Goal: Complete application form: Complete application form

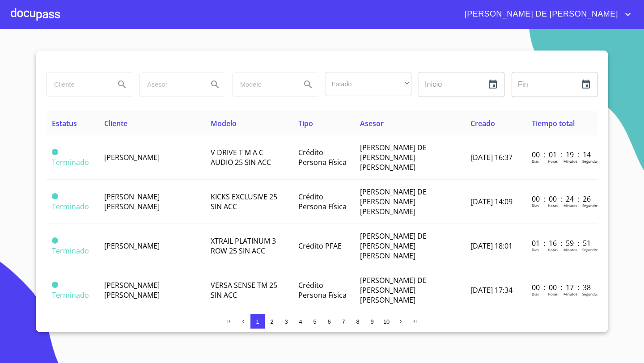
click at [37, 17] on div at bounding box center [35, 14] width 49 height 29
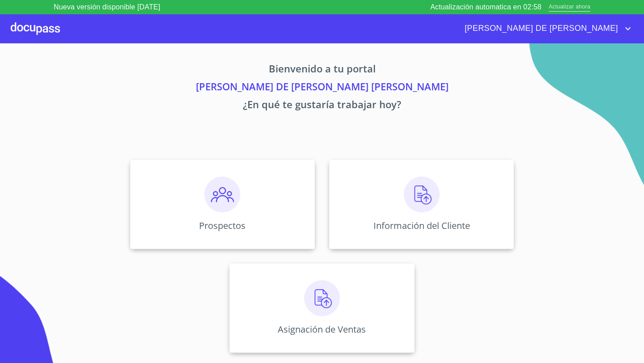
click at [569, 8] on span "Actualizar ahora" at bounding box center [570, 7] width 42 height 9
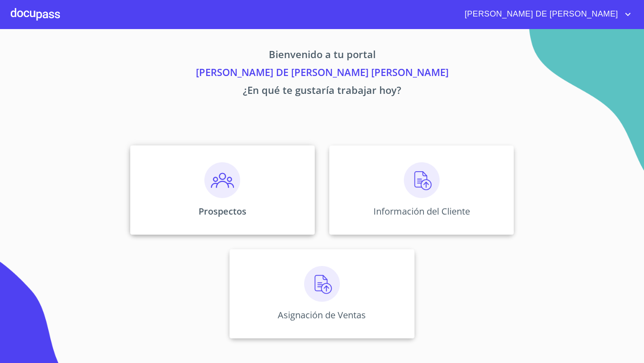
click at [224, 189] on img at bounding box center [222, 180] width 36 height 36
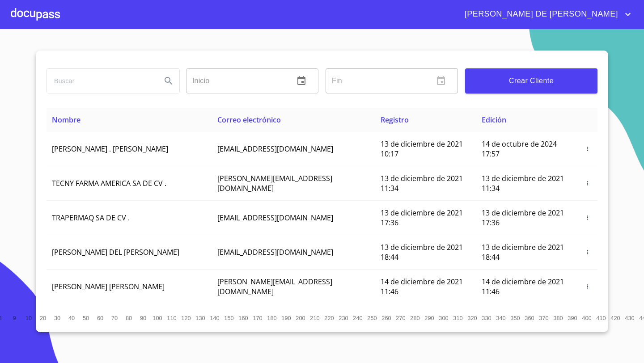
click at [524, 77] on span "Crear Cliente" at bounding box center [531, 81] width 118 height 13
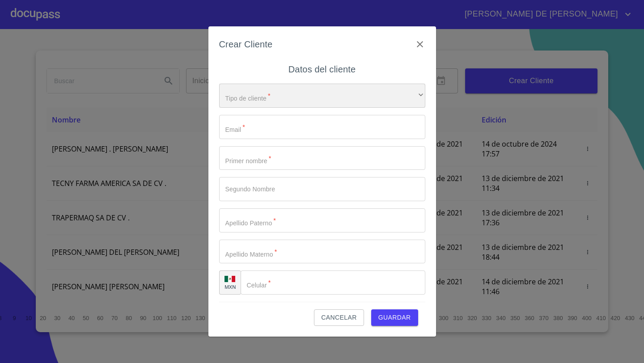
click at [281, 100] on div "​" at bounding box center [322, 96] width 206 height 24
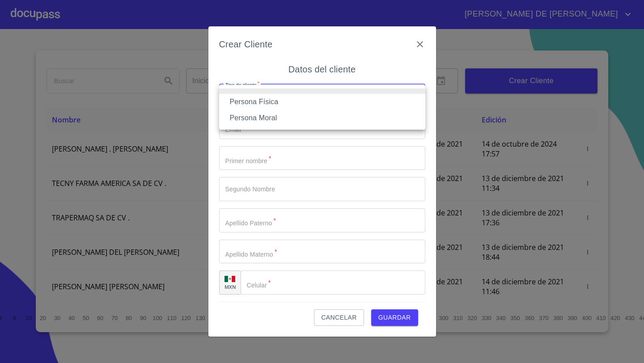
click at [272, 102] on li "Persona Física" at bounding box center [322, 102] width 206 height 16
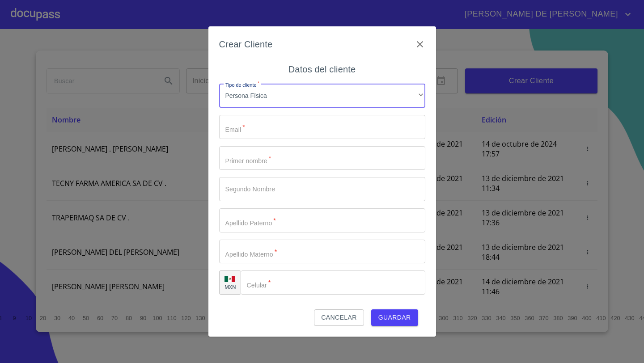
click at [267, 111] on div "Tipo de cliente   * Persona Física ​ Email   * ​ Primer nombre   * ​ Segundo No…" at bounding box center [322, 188] width 206 height 225
click at [264, 127] on input "Tipo de cliente   *" at bounding box center [322, 127] width 206 height 24
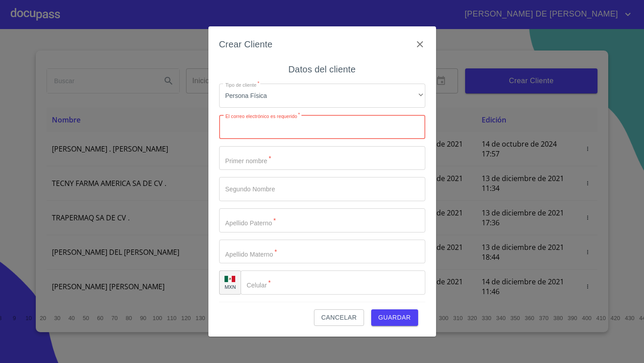
paste input "[EMAIL_ADDRESS][DOMAIN_NAME]"
type input "[EMAIL_ADDRESS][DOMAIN_NAME]"
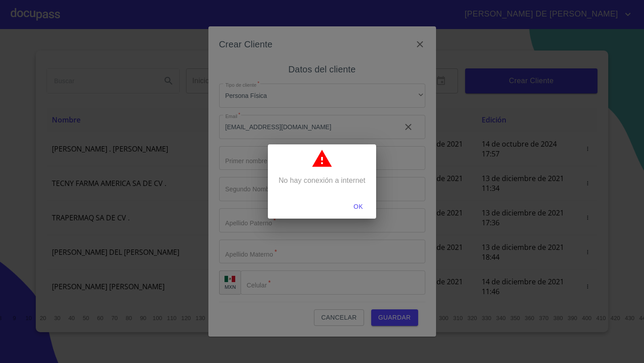
click at [272, 154] on div at bounding box center [322, 160] width 108 height 24
click at [362, 204] on span "OK" at bounding box center [357, 206] width 21 height 11
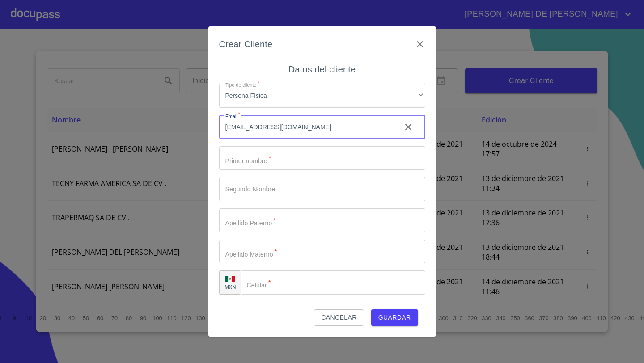
click at [237, 157] on input "Tipo de cliente   *" at bounding box center [322, 158] width 206 height 24
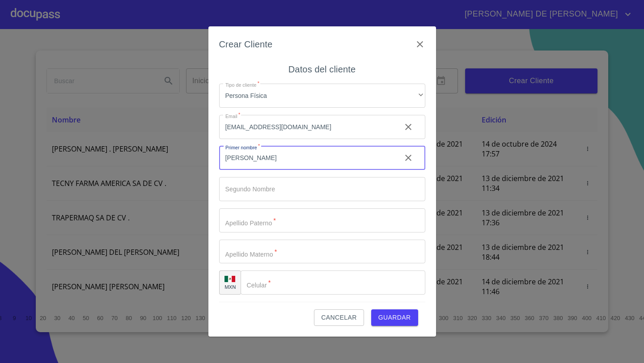
type input "[PERSON_NAME]"
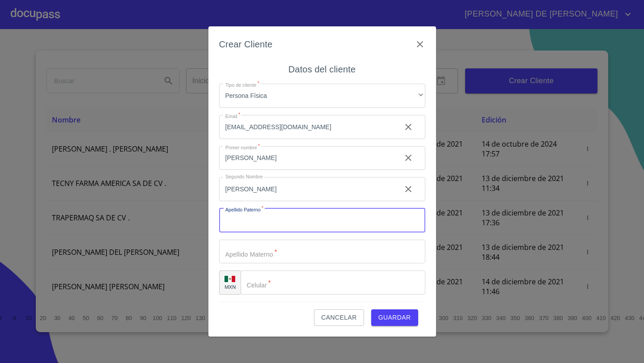
click at [293, 192] on input "[PERSON_NAME]" at bounding box center [306, 189] width 175 height 24
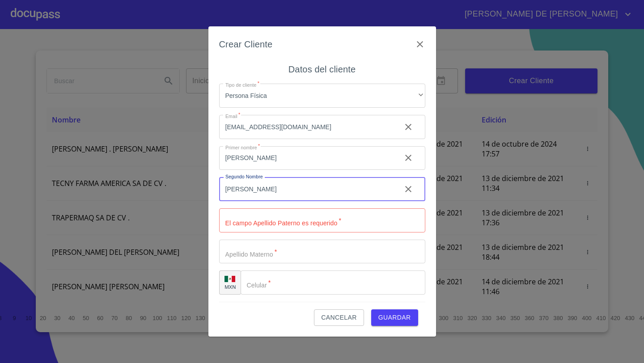
type input "[PERSON_NAME]"
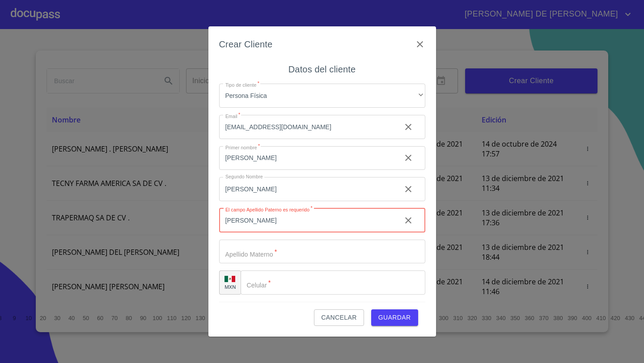
type input "[PERSON_NAME]"
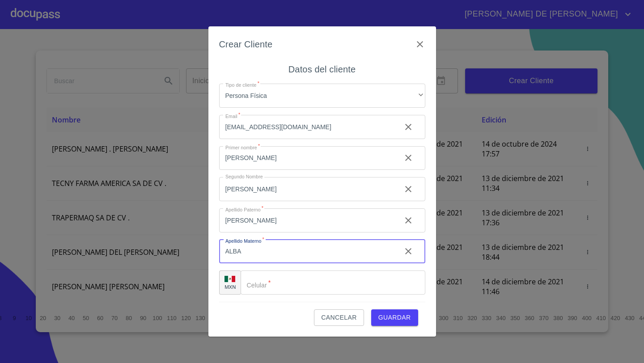
type input "ALBA"
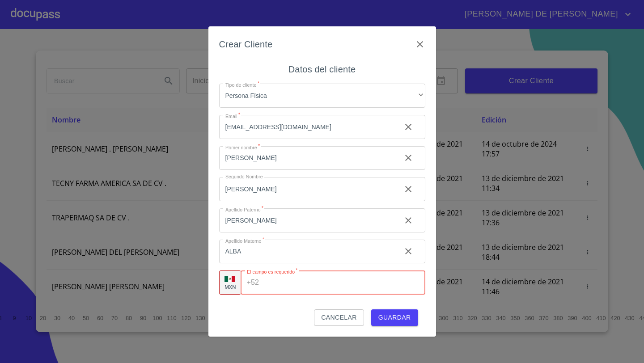
paste input "[PHONE_NUMBER]"
type input "[PHONE_NUMBER]"
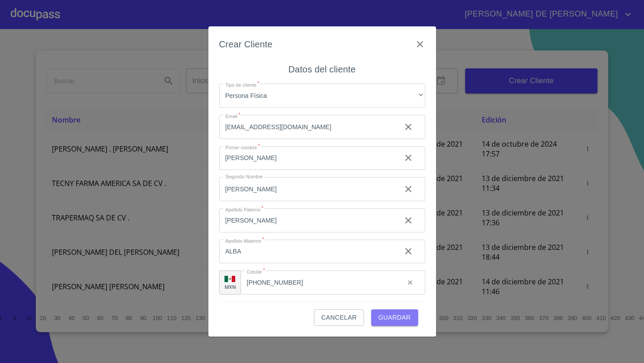
click at [388, 313] on span "Guardar" at bounding box center [394, 317] width 33 height 11
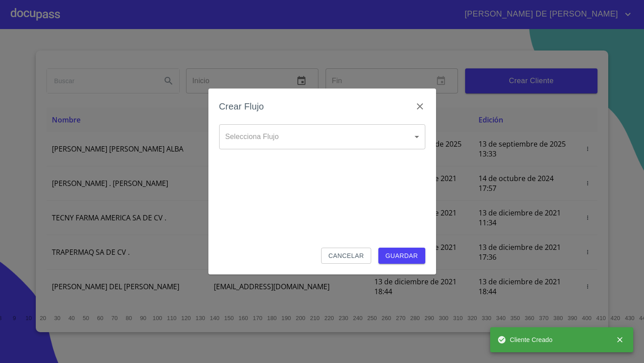
click at [335, 135] on body "[PERSON_NAME] DE [PERSON_NAME] Inicio ​ Fin ​ Crear Cliente Nombre Correo elect…" at bounding box center [322, 181] width 644 height 363
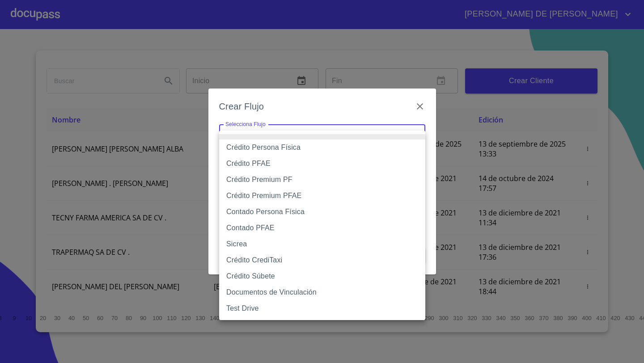
click at [282, 147] on li "Crédito Persona Física" at bounding box center [322, 148] width 206 height 16
type input "61b033e49b8c202ad5bb7912"
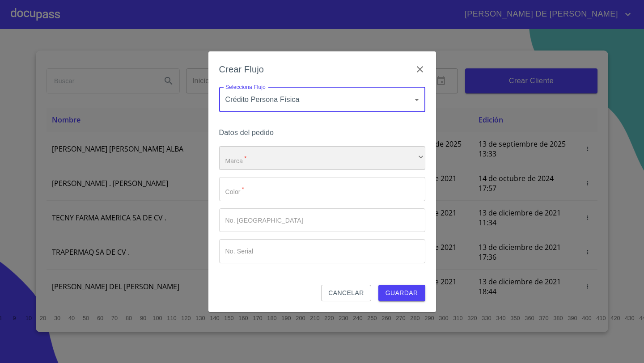
click at [245, 158] on div "​" at bounding box center [322, 158] width 206 height 24
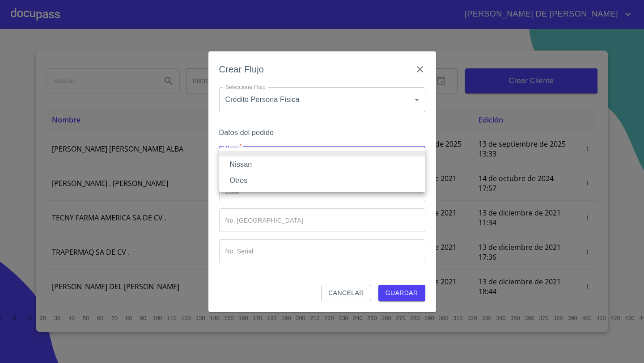
click at [251, 160] on li "Nissan" at bounding box center [322, 164] width 206 height 16
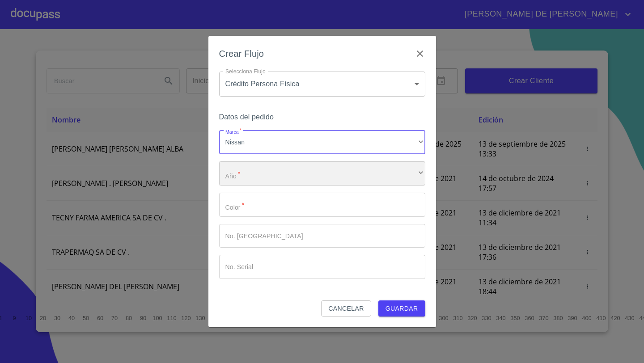
click at [252, 175] on div "​" at bounding box center [322, 173] width 206 height 24
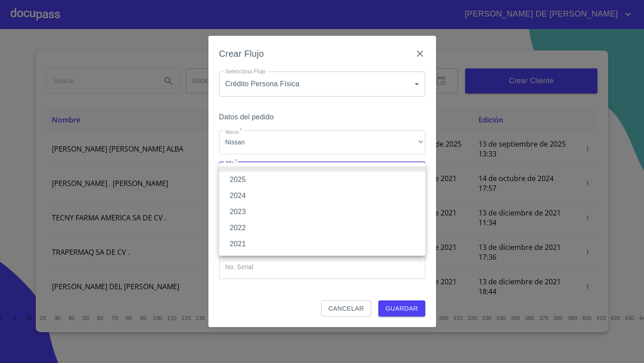
click at [250, 180] on li "2025" at bounding box center [322, 180] width 206 height 16
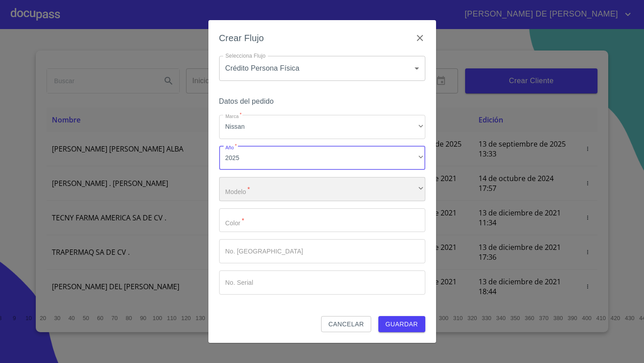
click at [257, 186] on div "​" at bounding box center [322, 189] width 206 height 24
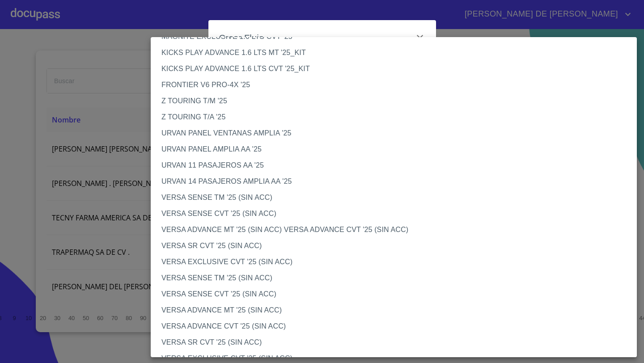
scroll to position [197, 0]
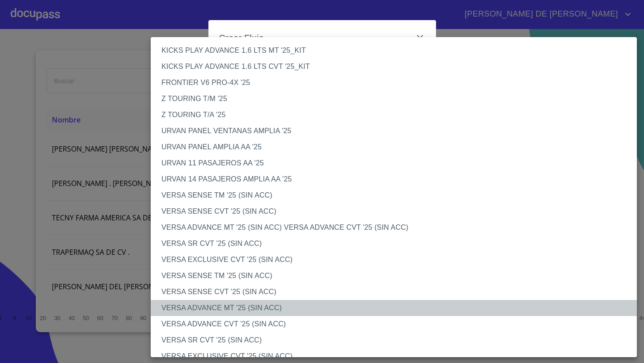
click at [199, 313] on li "VERSA ADVANCE MT '25 (SIN ACC)" at bounding box center [394, 308] width 486 height 16
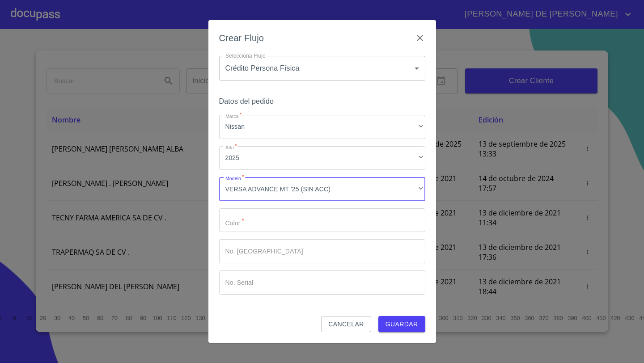
click at [251, 226] on input "Marca   *" at bounding box center [322, 220] width 206 height 24
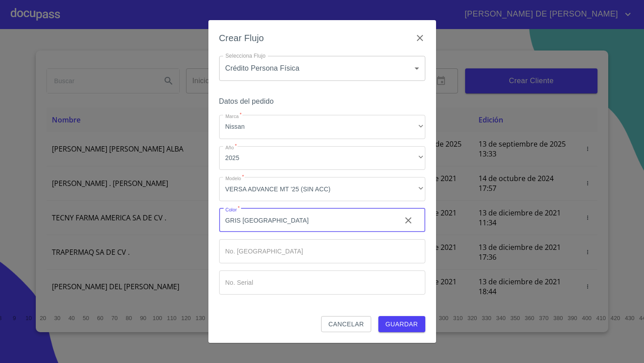
type input "GRIS [GEOGRAPHIC_DATA]"
click at [398, 326] on span "Guardar" at bounding box center [401, 324] width 33 height 11
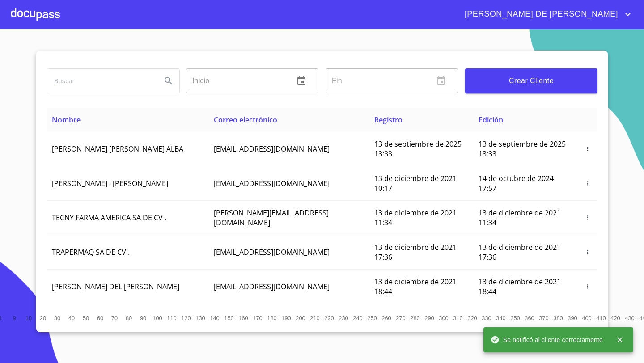
click at [21, 9] on div at bounding box center [35, 14] width 49 height 29
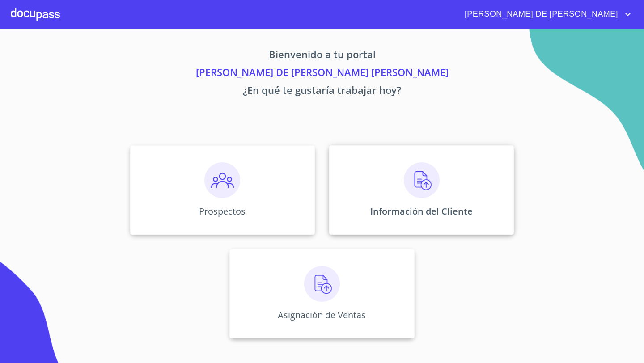
click at [374, 172] on div "Información del Cliente" at bounding box center [421, 189] width 185 height 89
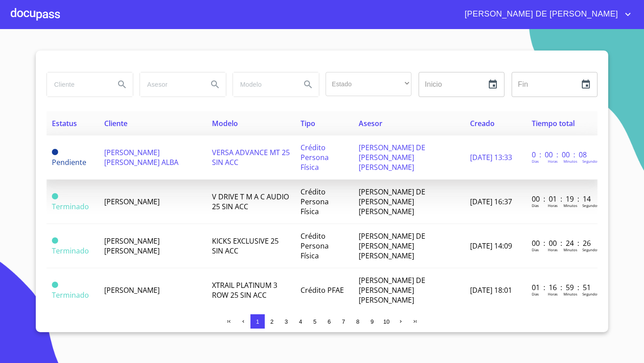
click at [162, 155] on span "[PERSON_NAME] [PERSON_NAME] ALBA" at bounding box center [141, 158] width 74 height 20
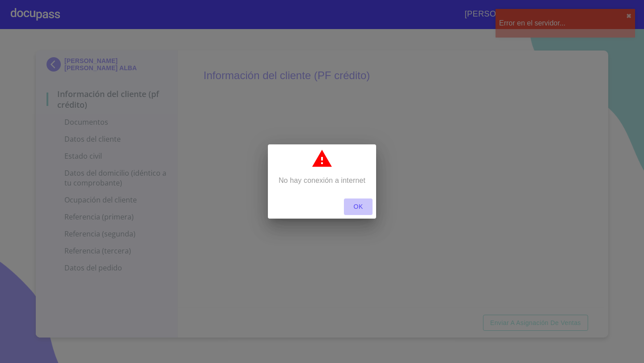
click at [355, 207] on span "OK" at bounding box center [357, 206] width 21 height 11
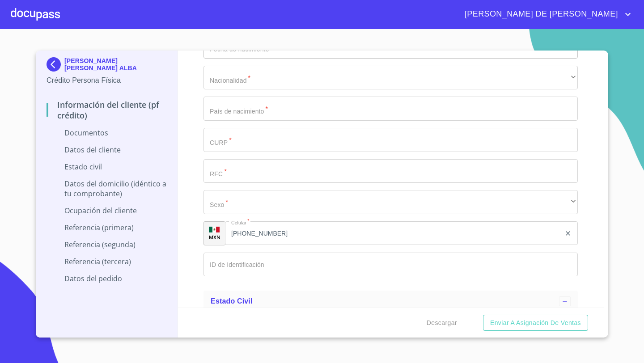
scroll to position [1262, 0]
click at [227, 258] on input "Documento de identificación   *" at bounding box center [390, 263] width 374 height 24
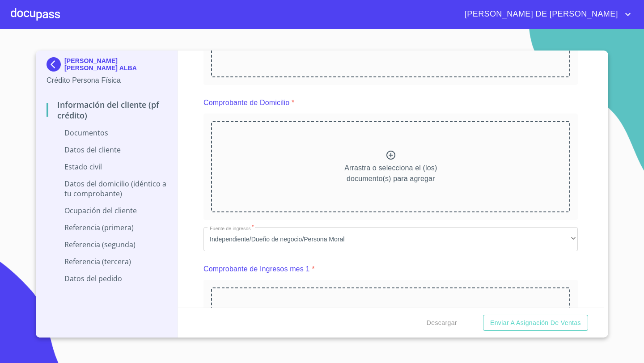
scroll to position [0, 0]
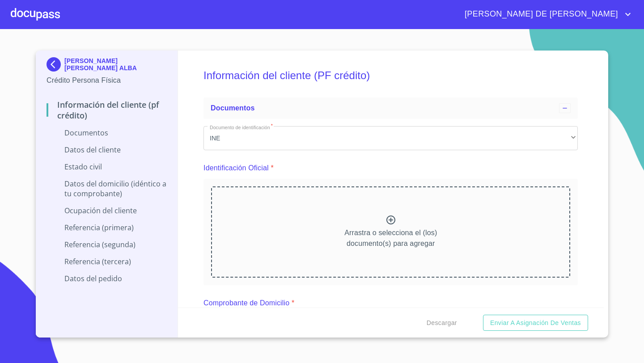
type input "1689430078"
click at [366, 235] on p "Arrastra o selecciona el (los) documento(s) para agregar" at bounding box center [390, 238] width 93 height 21
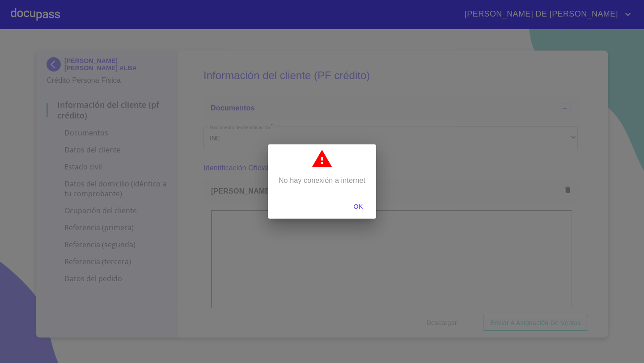
click at [363, 207] on span "OK" at bounding box center [357, 206] width 21 height 11
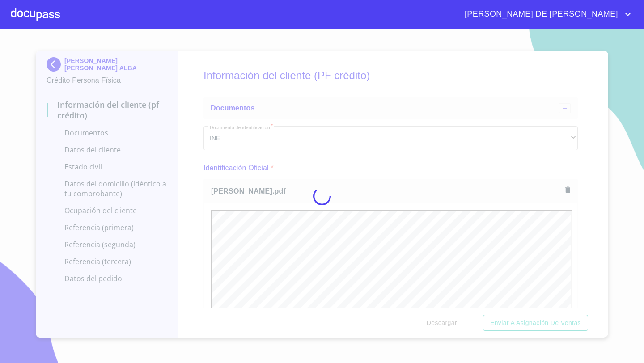
click at [199, 161] on div at bounding box center [322, 196] width 644 height 334
click at [41, 13] on div at bounding box center [35, 14] width 49 height 29
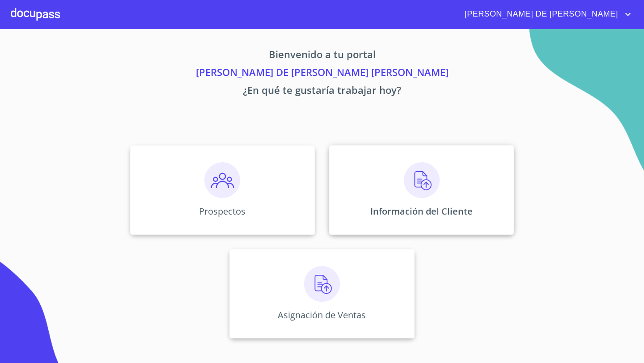
click at [442, 170] on div "Información del Cliente" at bounding box center [421, 189] width 185 height 89
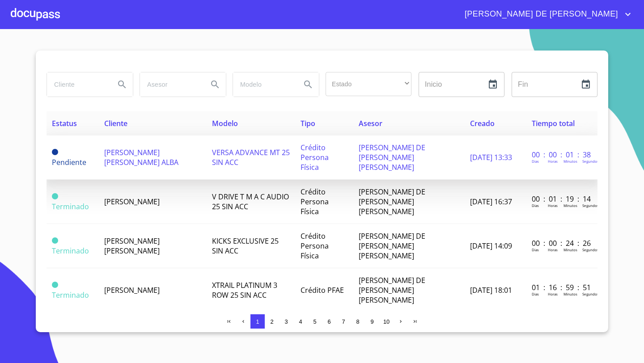
click at [138, 162] on td "[PERSON_NAME] [PERSON_NAME] ALBA" at bounding box center [152, 157] width 107 height 44
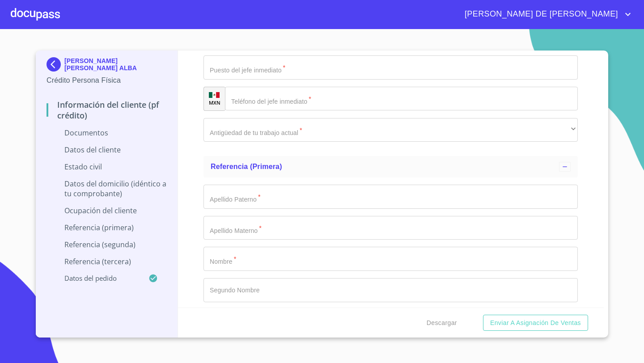
scroll to position [2564, 0]
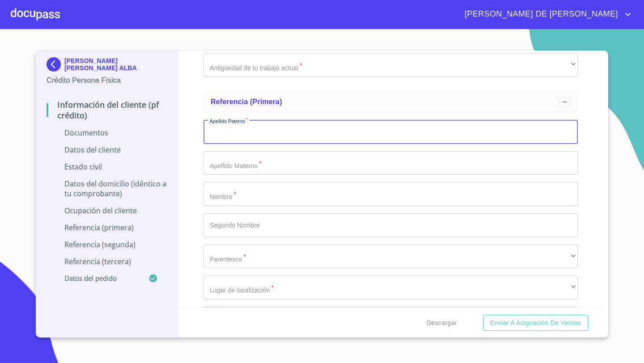
click at [228, 135] on input "Documento de identificación   *" at bounding box center [390, 132] width 374 height 24
type input "[PERSON_NAME]"
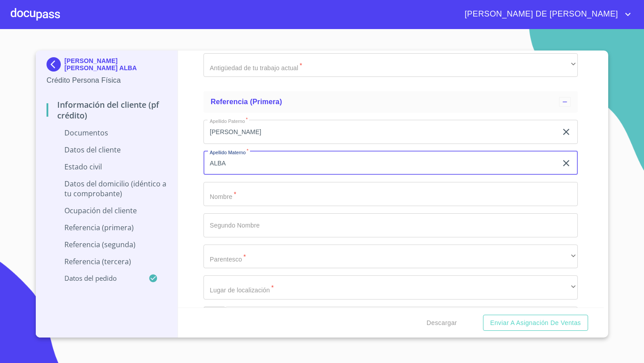
type input "ALBA"
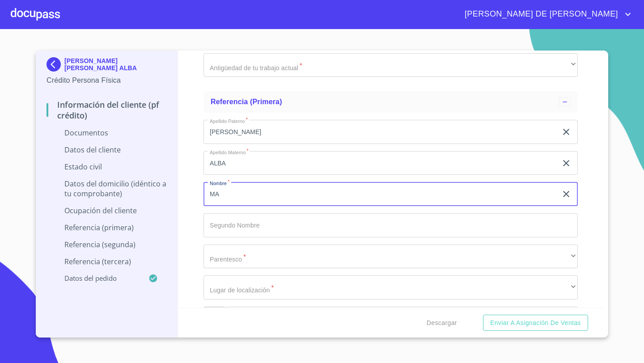
type input "MA"
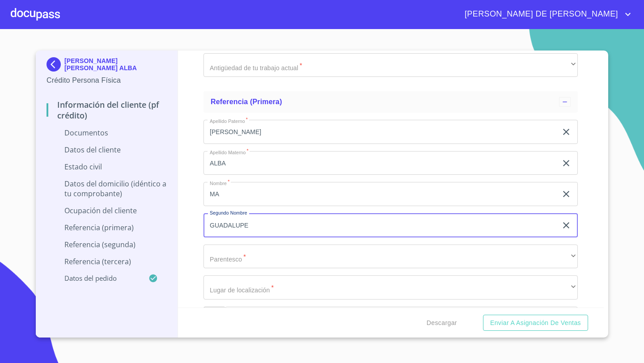
type input "GUADALUPE"
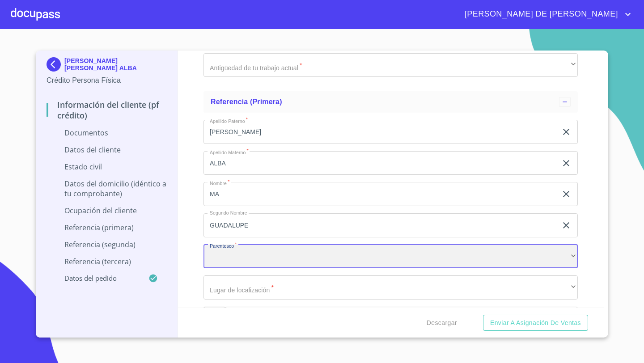
click at [225, 253] on div "​" at bounding box center [390, 257] width 374 height 24
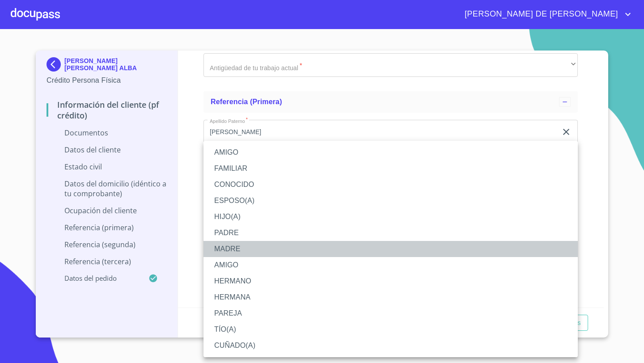
click at [230, 247] on li "MADRE" at bounding box center [390, 249] width 374 height 16
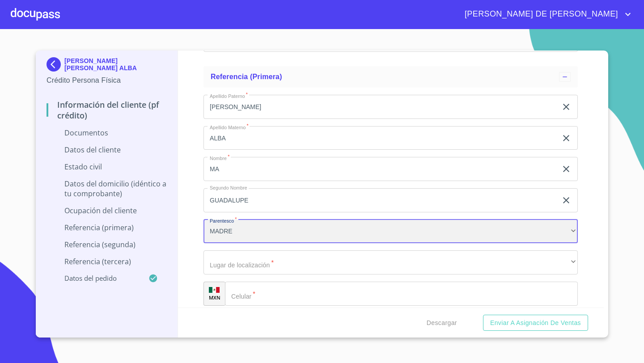
scroll to position [2630, 0]
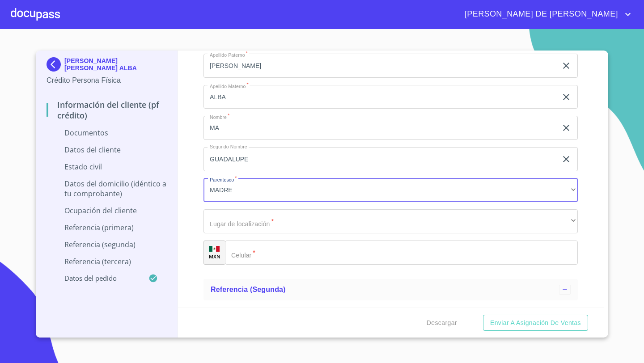
click at [216, 208] on div "Apellido [PERSON_NAME]   * [PERSON_NAME] ​ Apellido Materno   * ALBA ​ Nombre  …" at bounding box center [390, 159] width 374 height 225
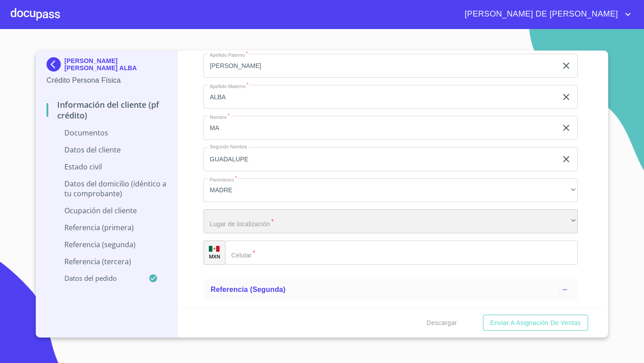
click at [219, 217] on div "​" at bounding box center [390, 221] width 374 height 24
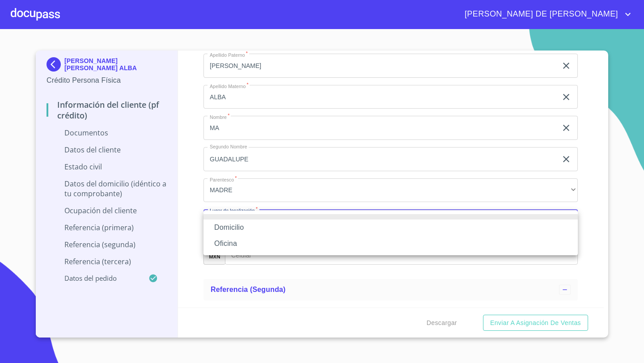
click at [232, 242] on li "Oficina" at bounding box center [390, 244] width 374 height 16
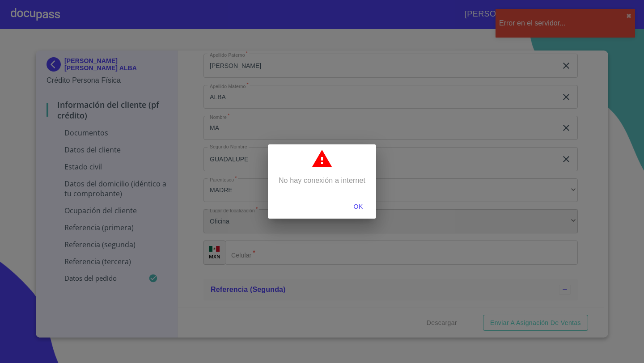
click at [245, 249] on div "No hay conexión a internet OK" at bounding box center [322, 181] width 644 height 363
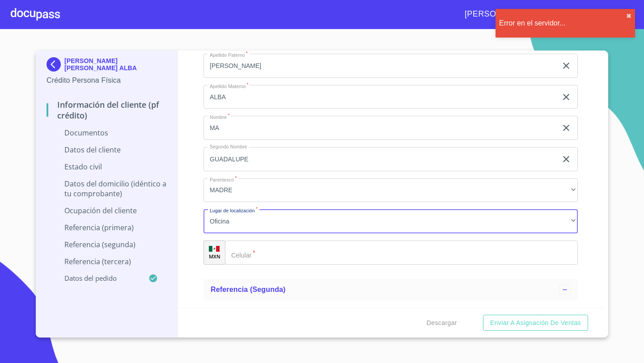
click at [241, 258] on div "​" at bounding box center [401, 253] width 353 height 24
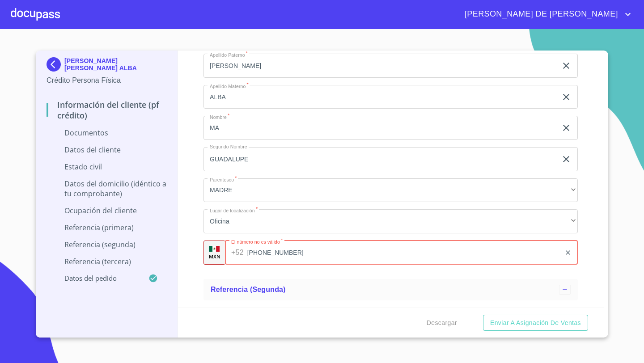
type input "[PHONE_NUMBER]"
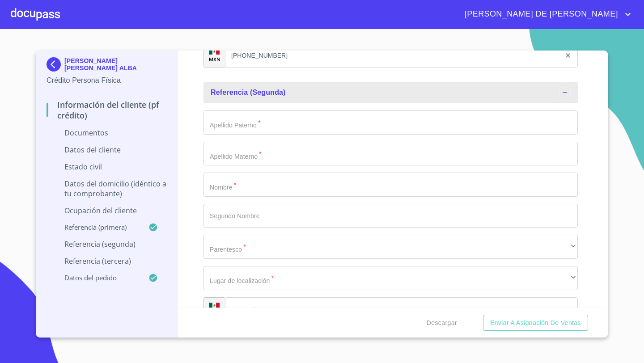
scroll to position [2849, 0]
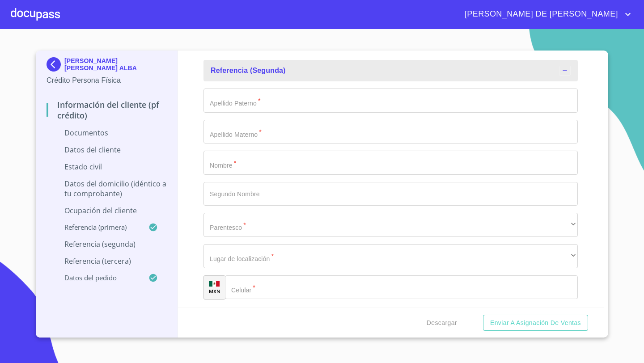
click at [219, 107] on input "Documento de identificación   *" at bounding box center [390, 101] width 374 height 24
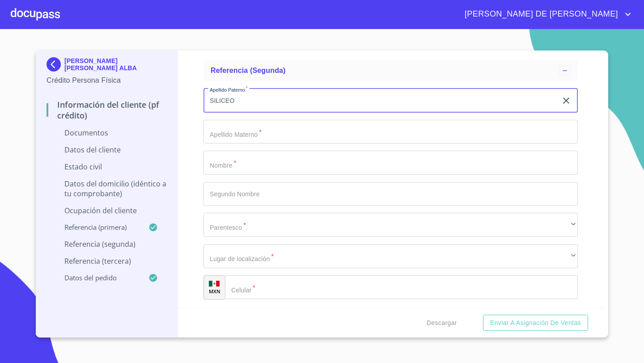
type input "SILICEO"
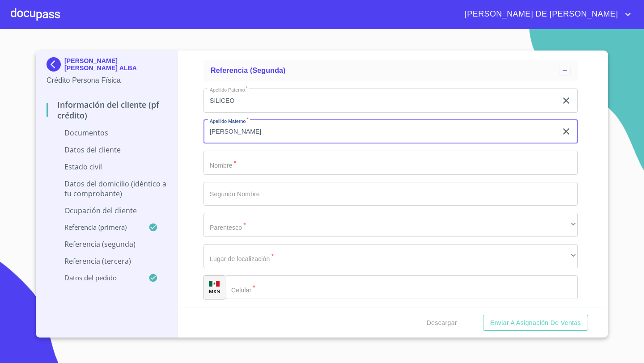
type input "[PERSON_NAME]"
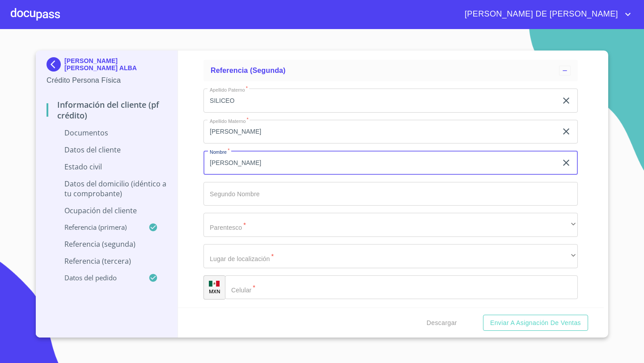
type input "[PERSON_NAME]"
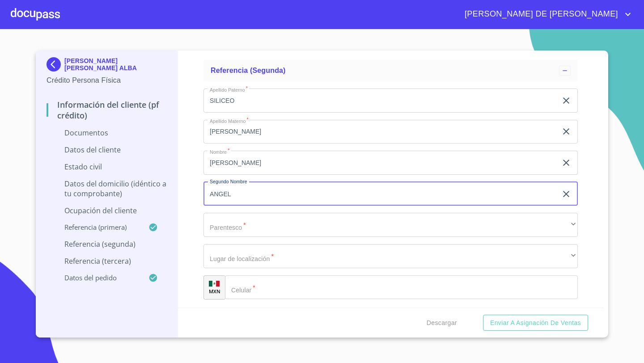
type input "ANGEL"
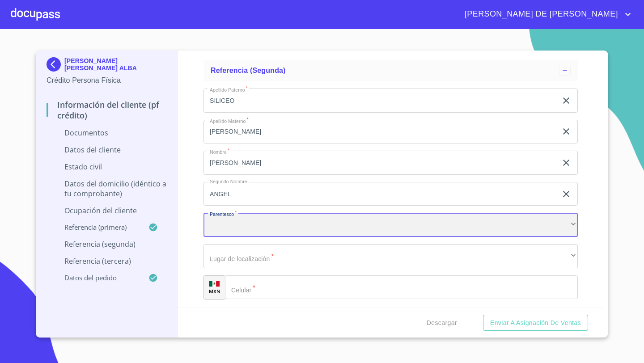
click at [222, 231] on div "​" at bounding box center [390, 225] width 374 height 24
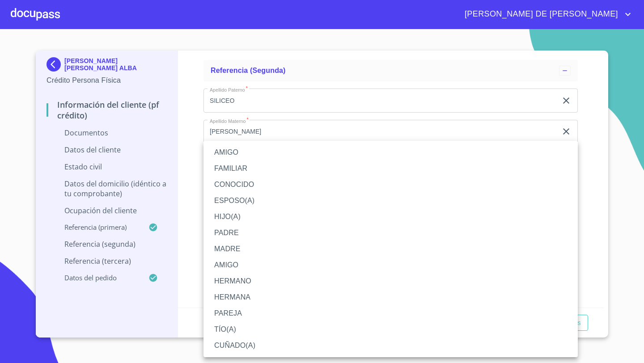
click at [230, 232] on li "PADRE" at bounding box center [390, 233] width 374 height 16
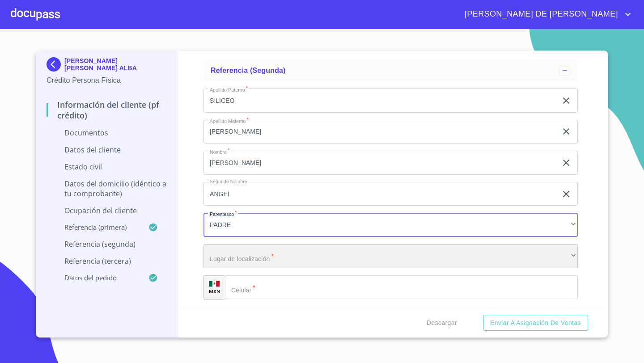
click at [232, 256] on div "​" at bounding box center [390, 256] width 374 height 24
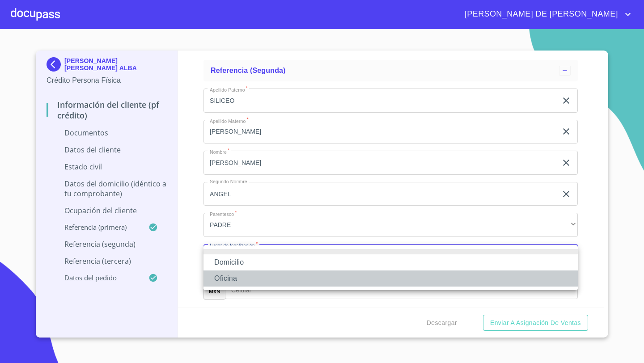
click at [224, 277] on li "Oficina" at bounding box center [390, 279] width 374 height 16
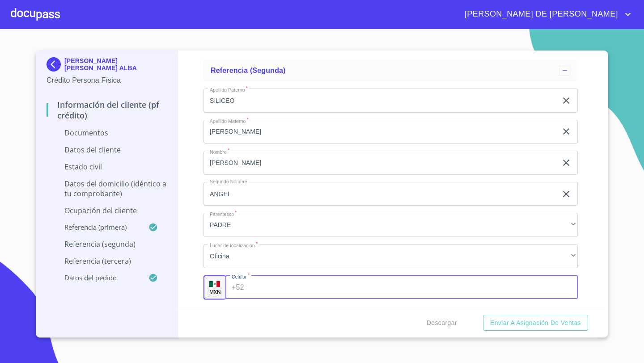
click at [237, 288] on div "+52 ​" at bounding box center [401, 287] width 352 height 24
type input "[PHONE_NUMBER]"
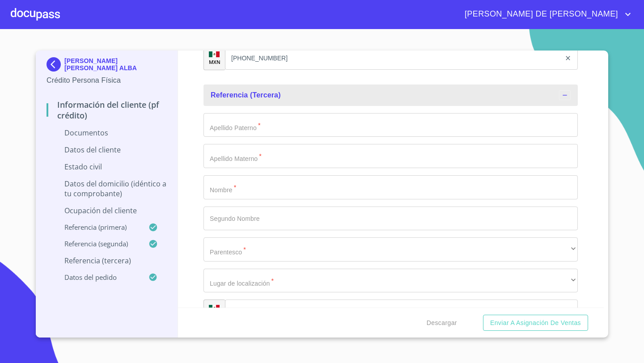
scroll to position [3105, 0]
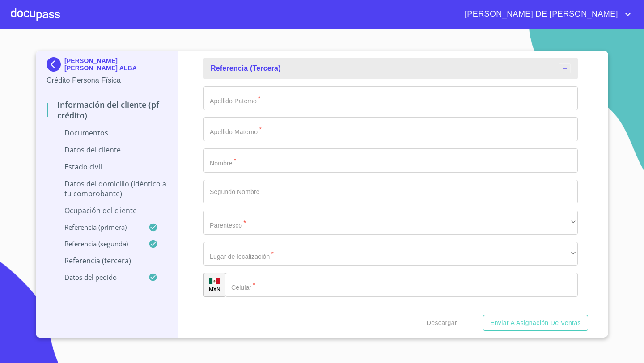
click at [219, 93] on input "Documento de identificación   *" at bounding box center [390, 98] width 374 height 24
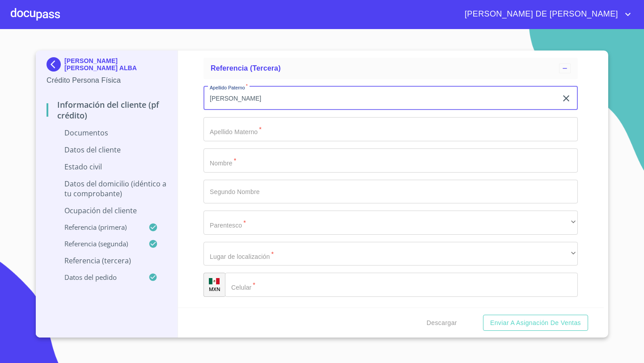
type input "[PERSON_NAME]"
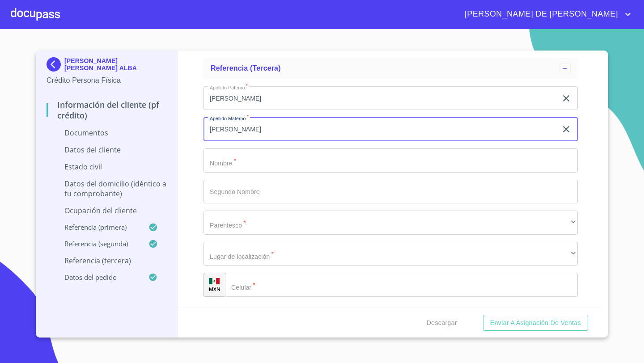
type input "[PERSON_NAME]"
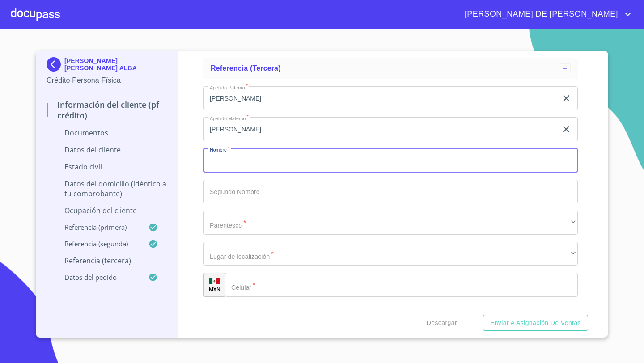
type input "L"
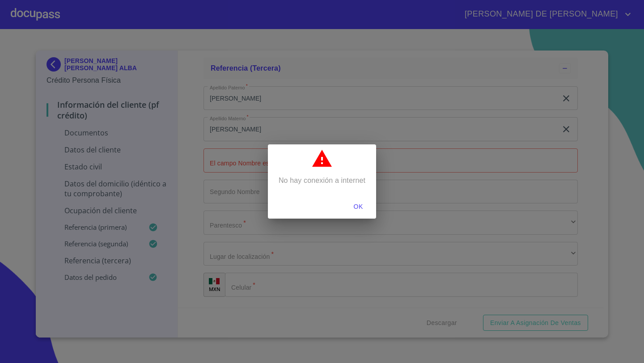
click at [355, 205] on span "OK" at bounding box center [357, 206] width 21 height 11
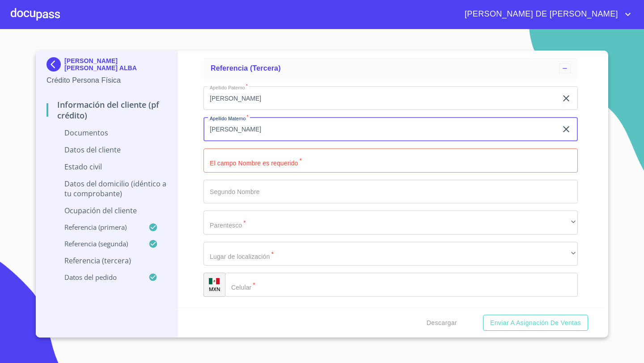
click at [254, 127] on input "[PERSON_NAME]" at bounding box center [380, 129] width 354 height 24
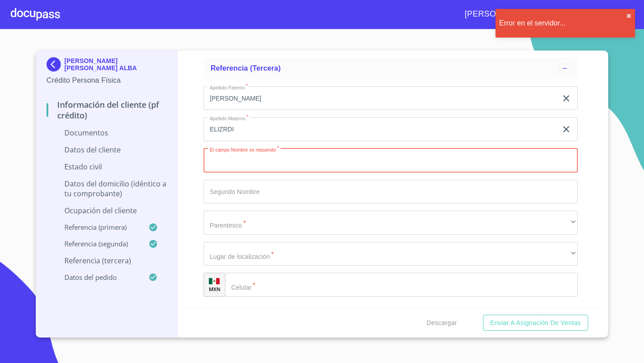
click at [223, 130] on input "ELIZRDI" at bounding box center [380, 129] width 354 height 24
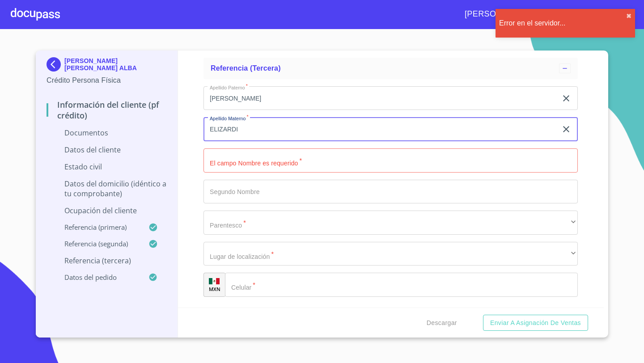
type input "ELIZARDI"
click at [220, 190] on input "Documento de identificación   *" at bounding box center [390, 192] width 374 height 24
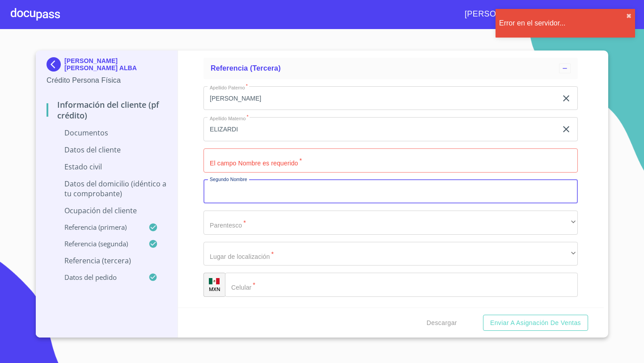
click at [220, 166] on input "Documento de identificación   *" at bounding box center [390, 160] width 374 height 24
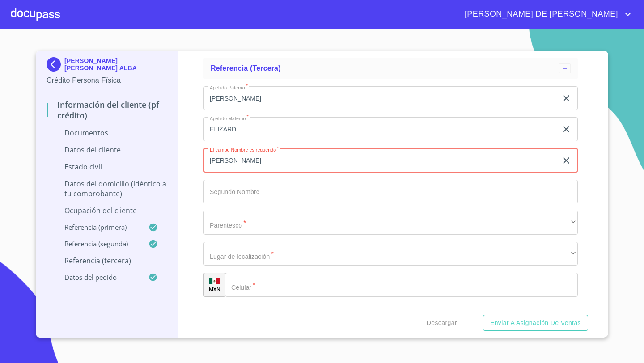
type input "[PERSON_NAME]"
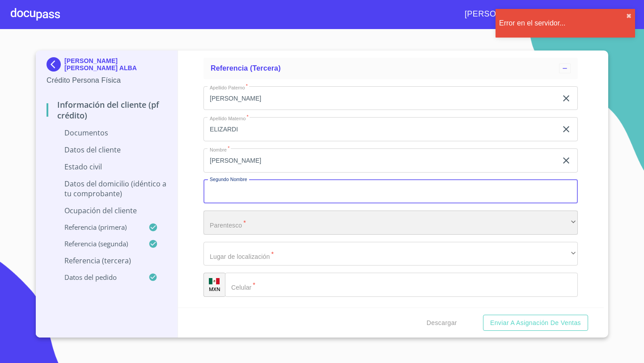
click at [225, 232] on div "​" at bounding box center [390, 223] width 374 height 24
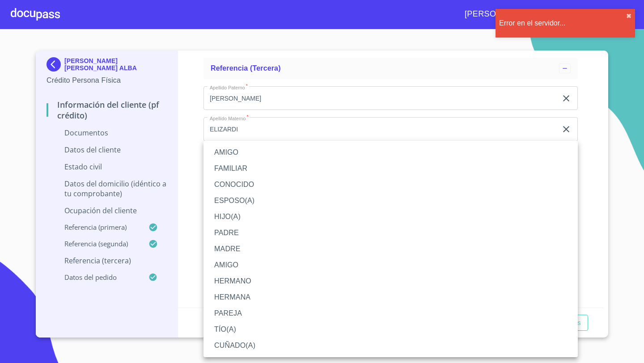
click at [232, 226] on li "PADRE" at bounding box center [390, 233] width 374 height 16
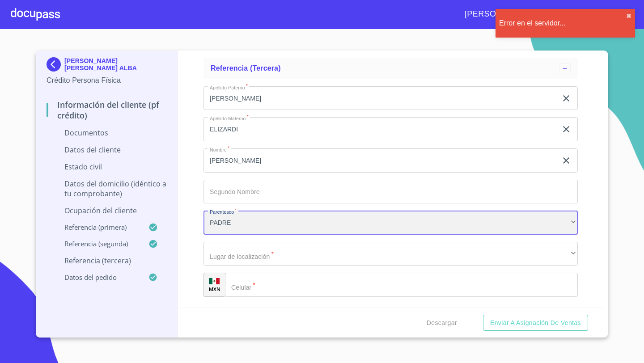
click at [232, 226] on div "PADRE" at bounding box center [390, 223] width 374 height 24
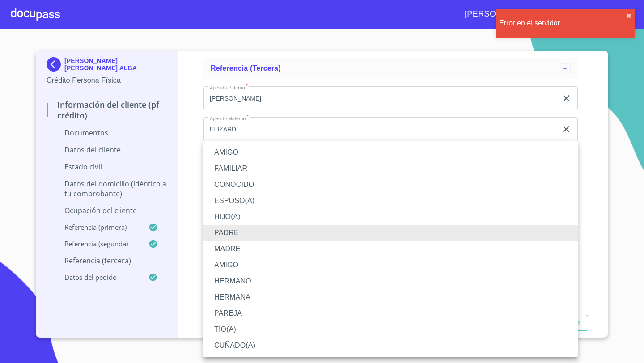
click at [234, 151] on li "AMIGO" at bounding box center [390, 152] width 374 height 16
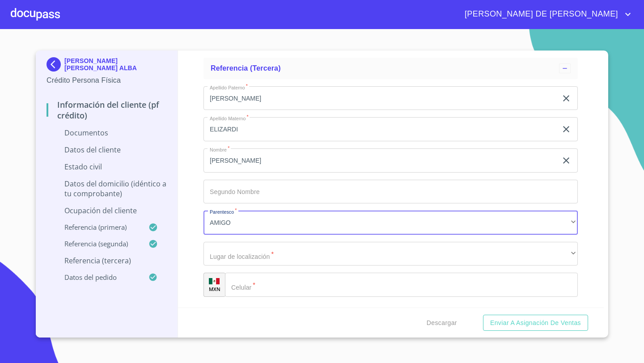
click at [186, 170] on div "Información del cliente (PF crédito) Documentos Documento de identificación   *…" at bounding box center [391, 179] width 426 height 257
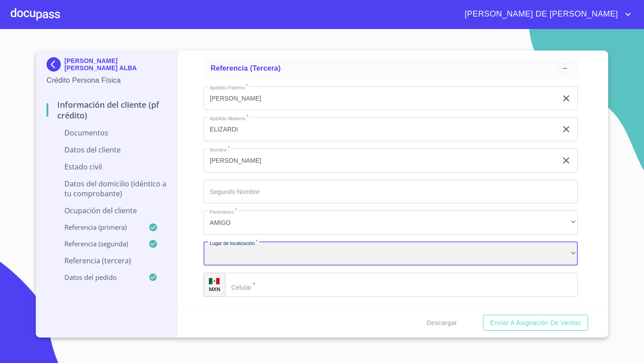
click at [216, 258] on div "​" at bounding box center [390, 254] width 374 height 24
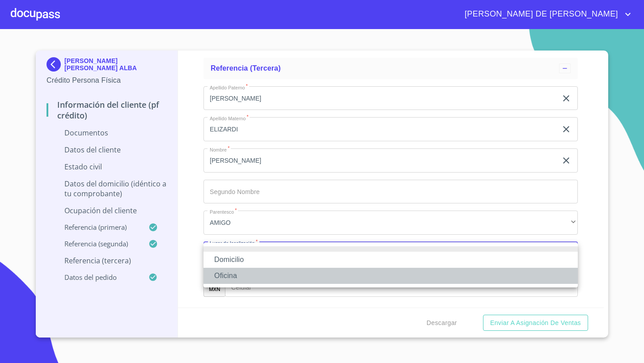
click at [224, 275] on li "Oficina" at bounding box center [390, 276] width 374 height 16
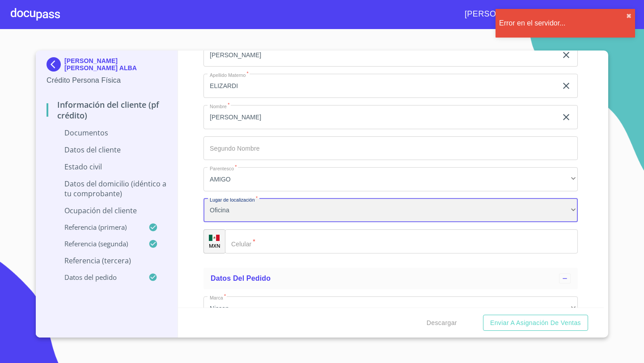
scroll to position [3151, 0]
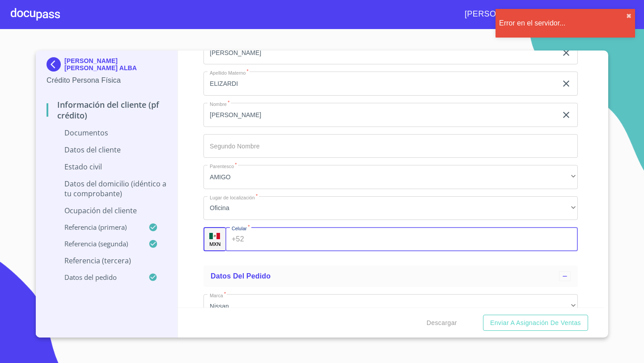
click at [250, 244] on input "Documento de identificación   *" at bounding box center [413, 239] width 330 height 24
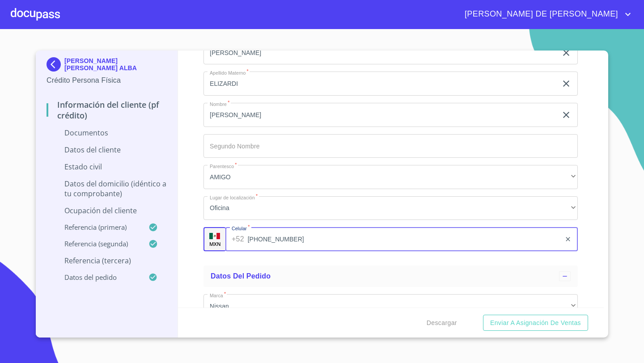
type input "[PHONE_NUMBER]"
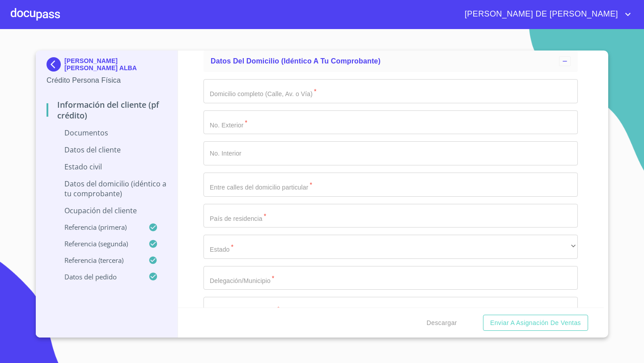
scroll to position [1575, 0]
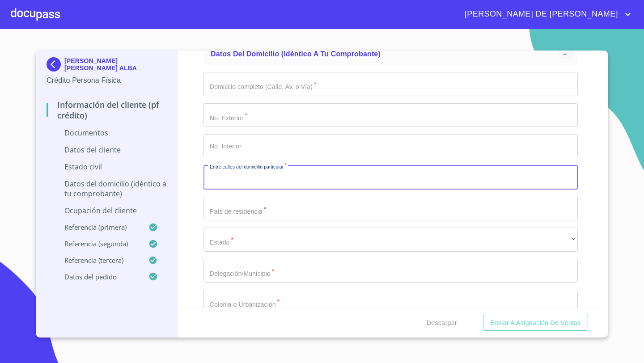
click at [225, 178] on input "Documento de identificación   *" at bounding box center [390, 177] width 374 height 24
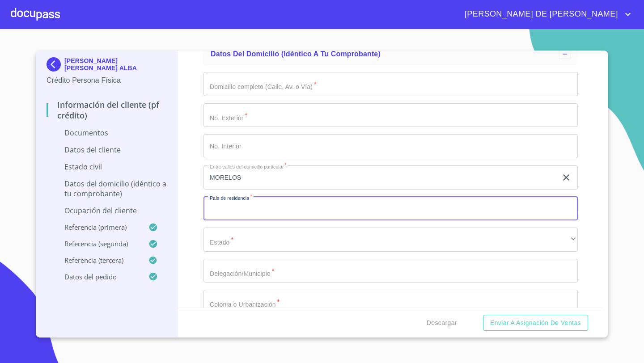
click at [264, 178] on input "MORELOS" at bounding box center [380, 177] width 354 height 24
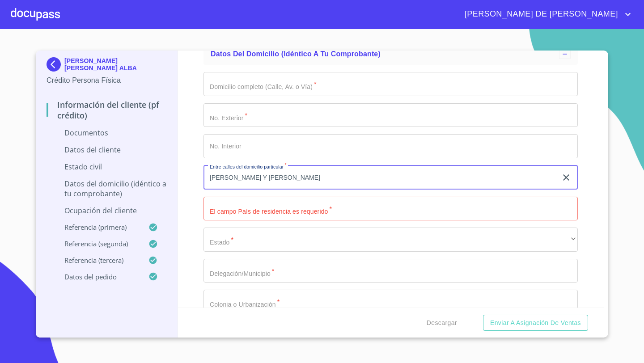
type input "[PERSON_NAME] Y [PERSON_NAME]"
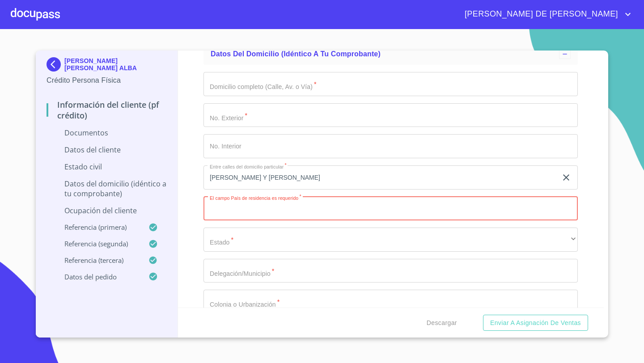
click at [241, 80] on input "Documento de identificación   *" at bounding box center [390, 84] width 374 height 24
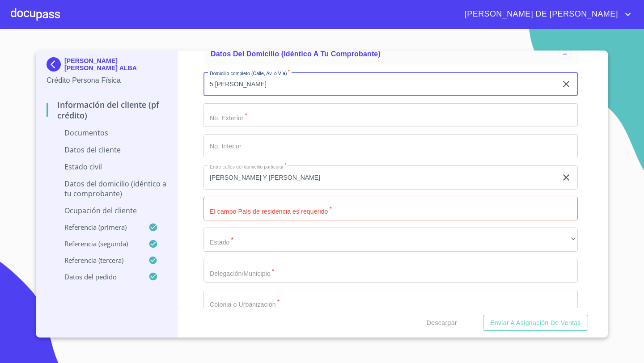
type input "5 [PERSON_NAME]"
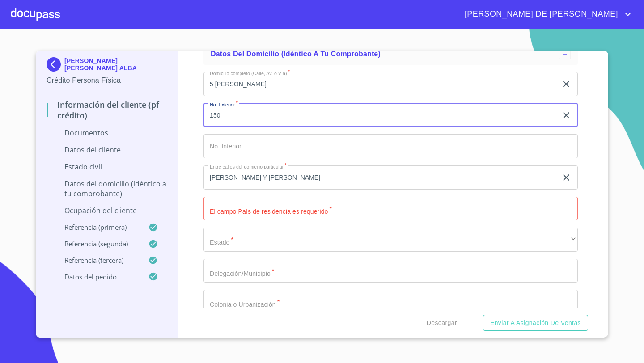
type input "150"
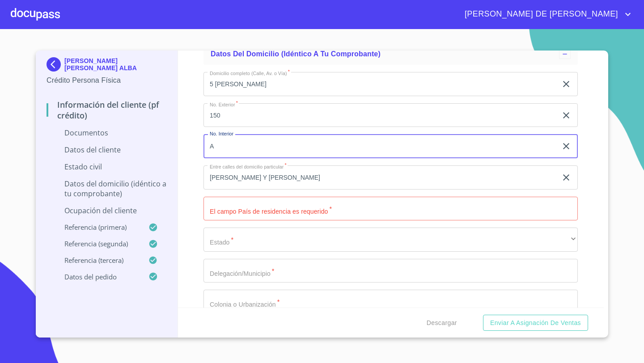
type input "A|"
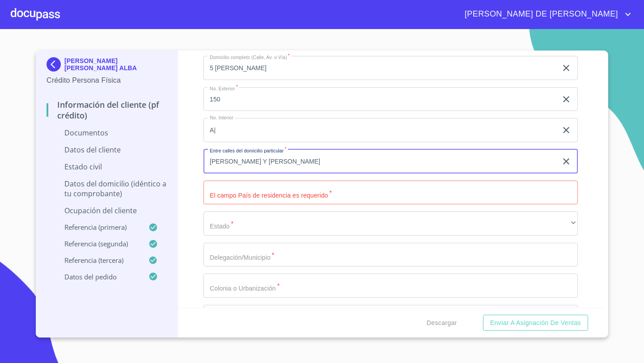
scroll to position [1609, 0]
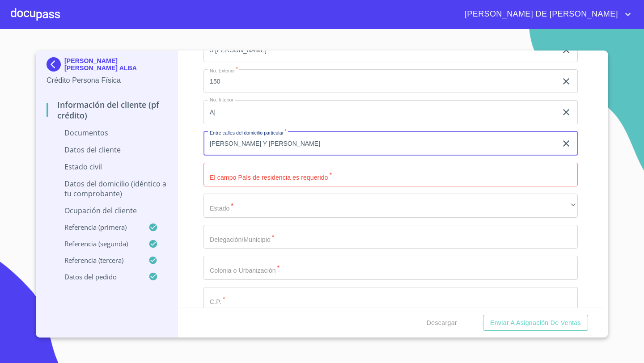
click at [221, 171] on input "Documento de identificación   *" at bounding box center [390, 175] width 374 height 24
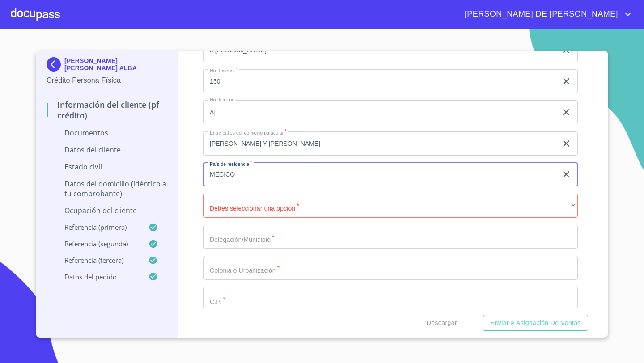
click at [233, 178] on input "MECICO" at bounding box center [380, 175] width 354 height 24
type input "[GEOGRAPHIC_DATA]"
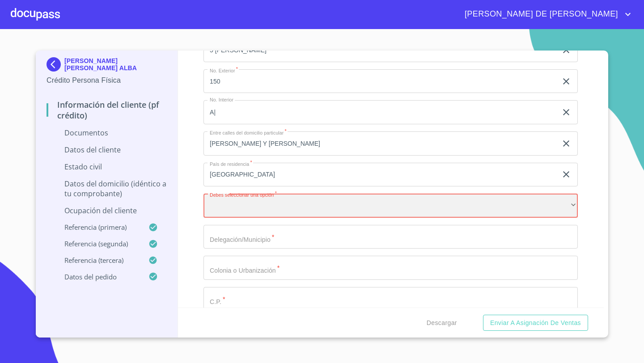
click at [230, 202] on div "​" at bounding box center [390, 206] width 374 height 24
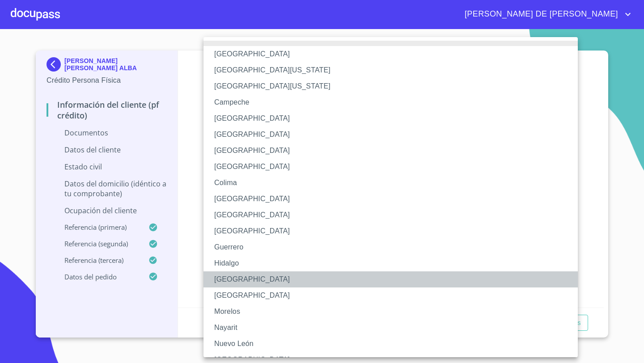
click at [224, 281] on li "[GEOGRAPHIC_DATA]" at bounding box center [390, 279] width 374 height 16
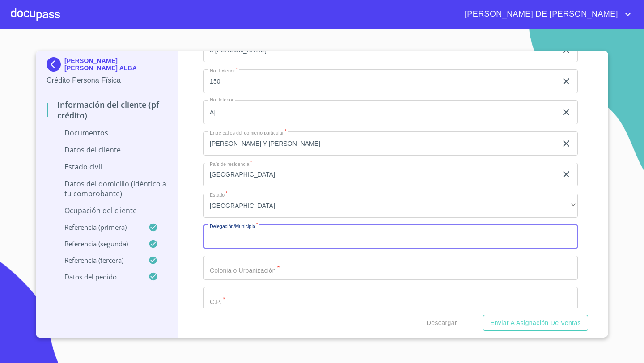
click at [221, 245] on input "Documento de identificación   *" at bounding box center [390, 237] width 374 height 24
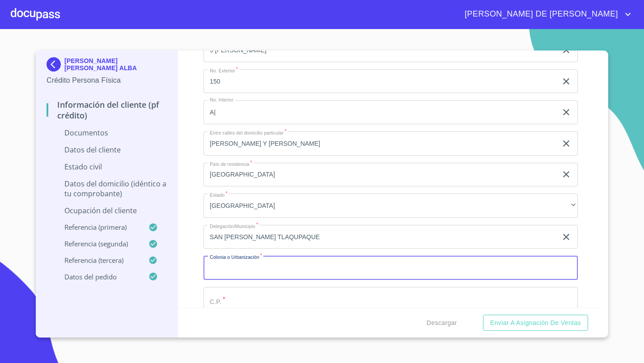
click at [270, 237] on input "SAN [PERSON_NAME] TLAQUPAQUE" at bounding box center [380, 237] width 354 height 24
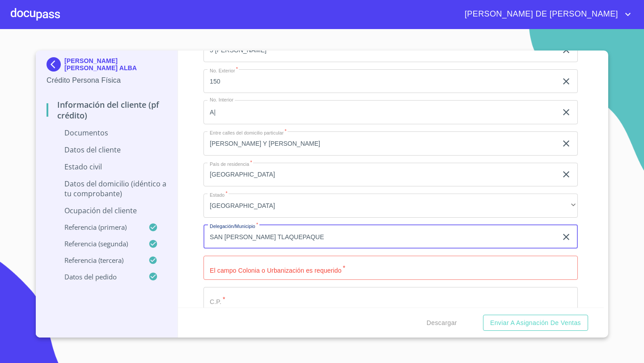
type input "SAN [PERSON_NAME] TLAQUEPAQUE"
click at [236, 274] on input "Documento de identificación   *" at bounding box center [390, 268] width 374 height 24
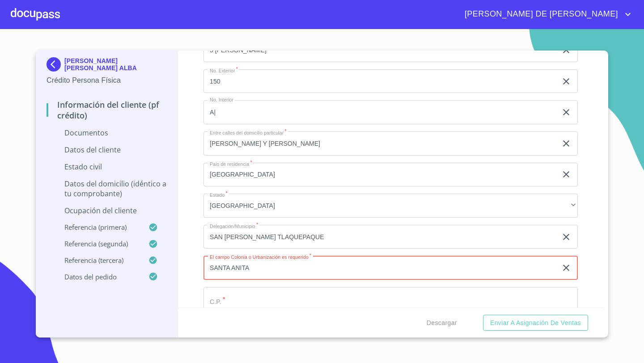
type input "SANTA ANITA"
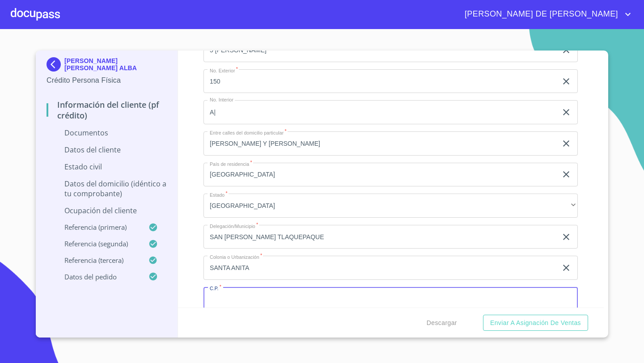
scroll to position [1612, 0]
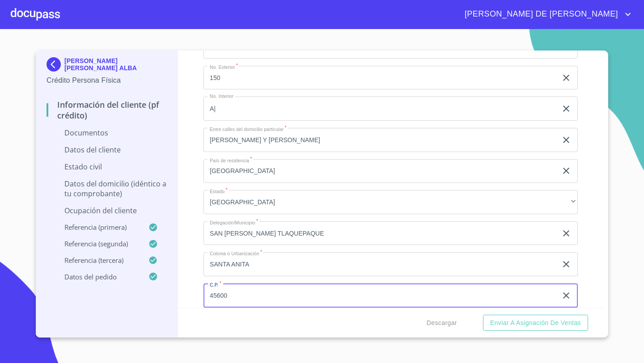
type input "45600"
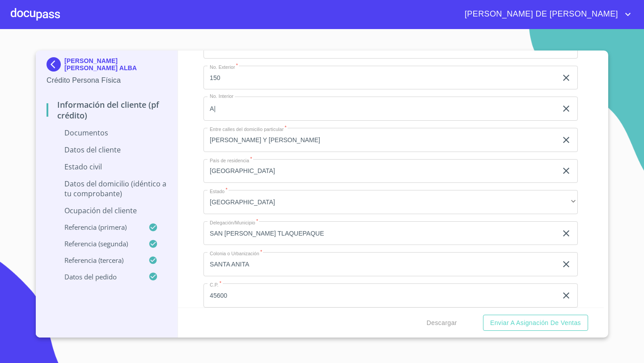
scroll to position [1760, 0]
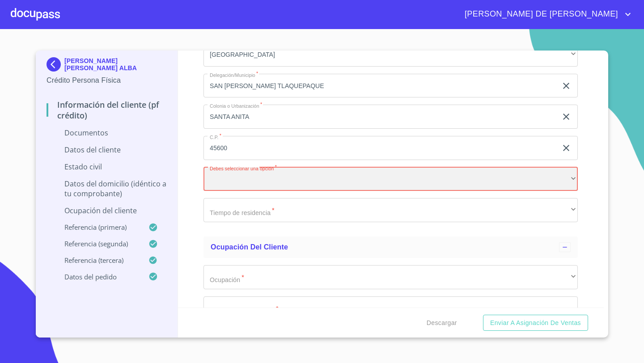
click at [221, 179] on div "​" at bounding box center [390, 179] width 374 height 24
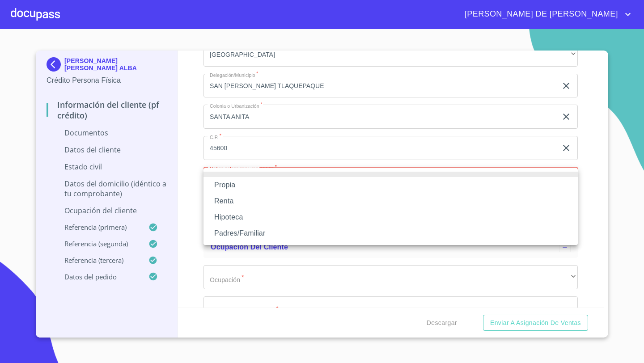
click at [226, 186] on li "Propia" at bounding box center [390, 185] width 374 height 16
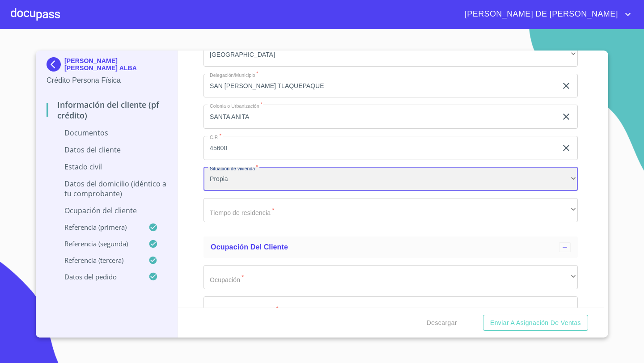
click at [226, 186] on div "Propia" at bounding box center [390, 179] width 374 height 24
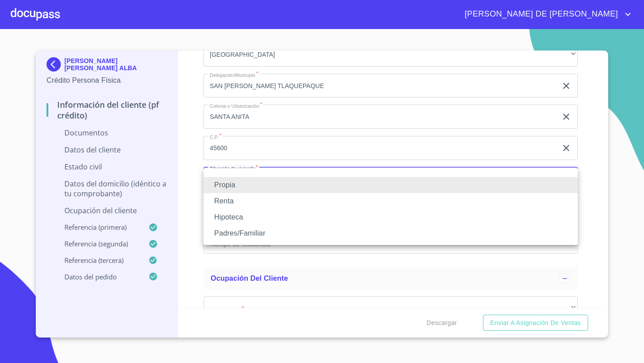
click at [226, 233] on li "Padres/Familiar" at bounding box center [390, 233] width 374 height 16
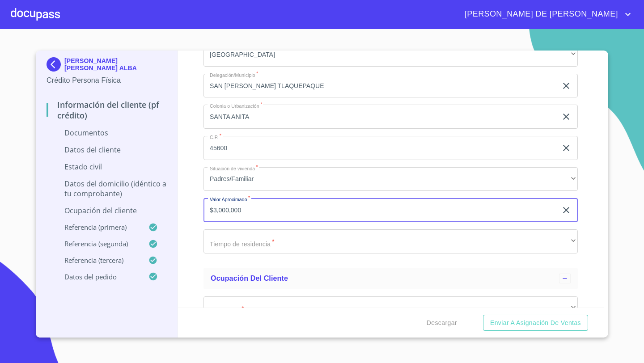
type input "$3,000,000"
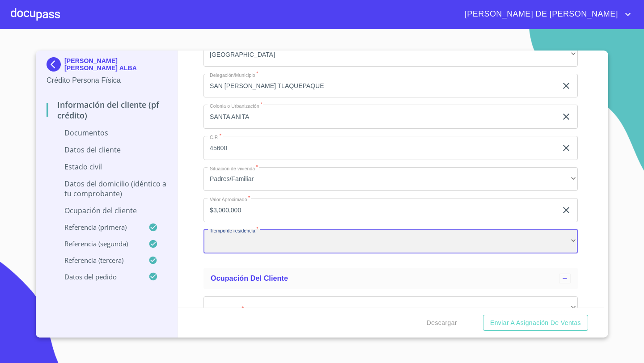
click at [223, 245] on div "​" at bounding box center [390, 241] width 374 height 24
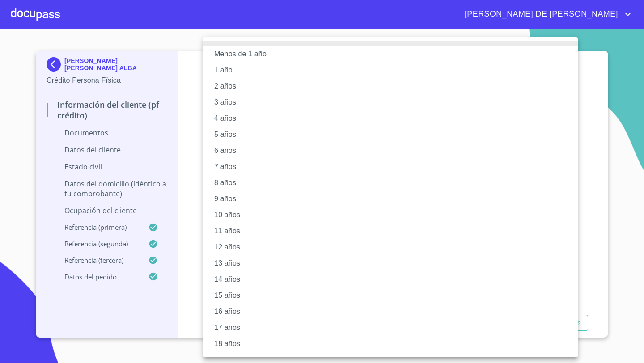
click at [227, 116] on li "4 años" at bounding box center [390, 118] width 374 height 16
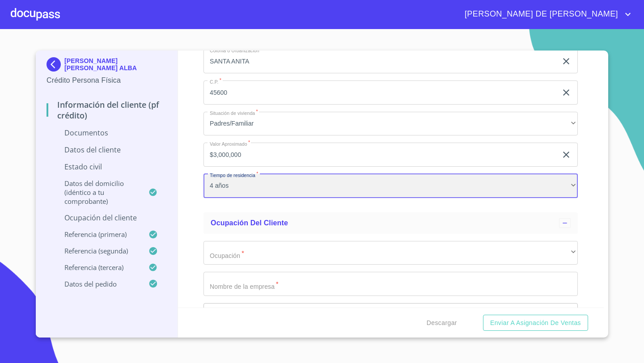
scroll to position [1836, 0]
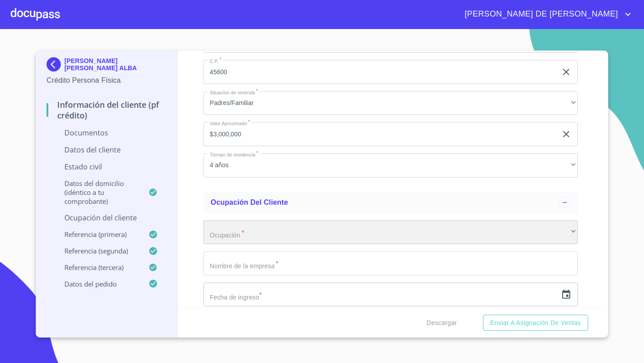
click at [229, 232] on div "​" at bounding box center [390, 232] width 374 height 24
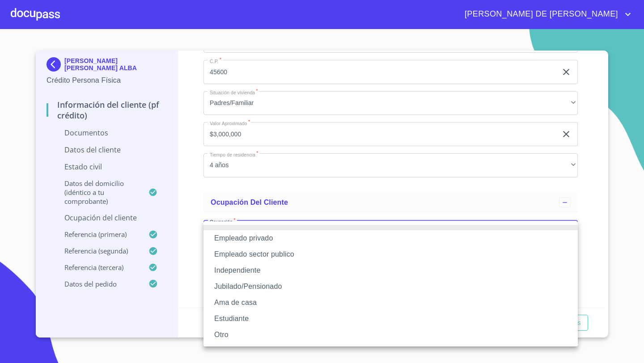
click at [241, 254] on li "Empleado sector publico" at bounding box center [390, 254] width 374 height 16
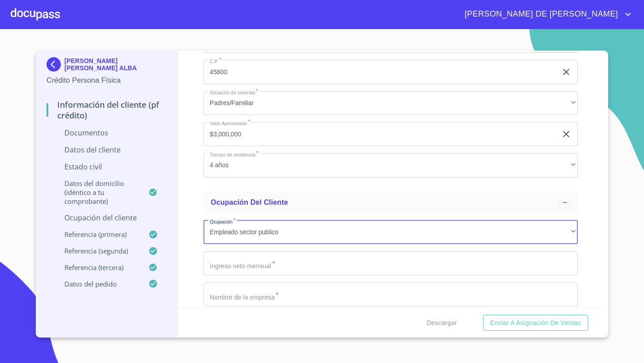
click at [217, 263] on input "Documento de identificación   *" at bounding box center [390, 263] width 374 height 24
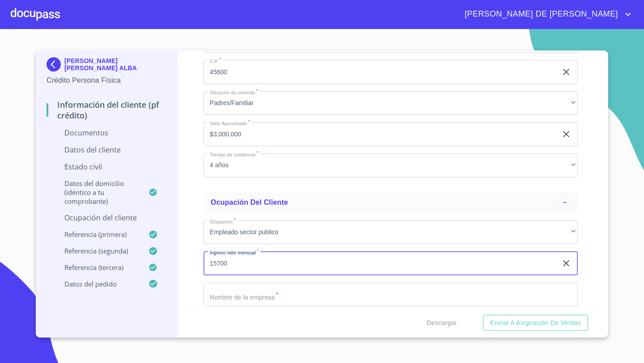
type input "15700"
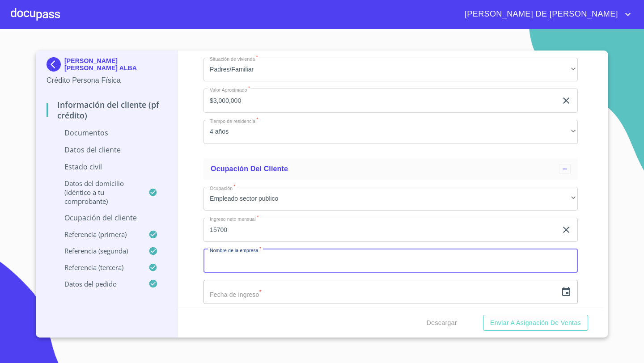
scroll to position [1915, 0]
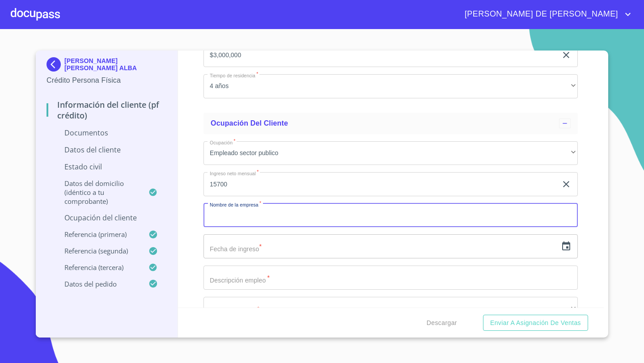
click at [223, 207] on input "Documento de identificación   *" at bounding box center [390, 215] width 374 height 24
click at [222, 214] on input "Documento de identificación   *" at bounding box center [390, 215] width 374 height 24
type input "SECRETARIA DE EDUCACION PUBLICA"
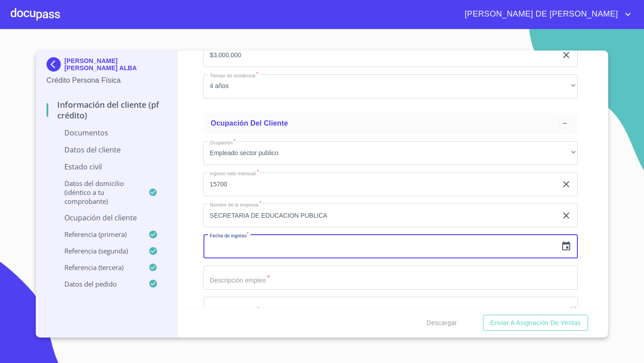
scroll to position [1976, 0]
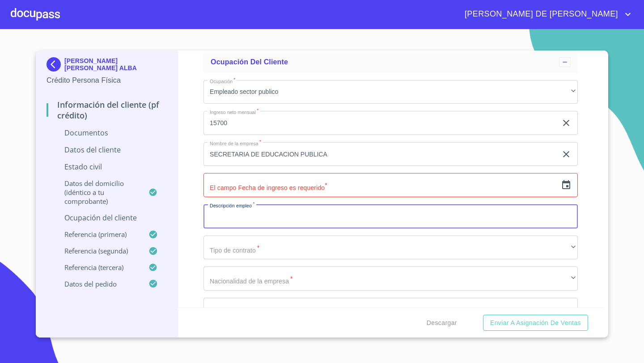
click at [225, 217] on input "Documento de identificación   *" at bounding box center [390, 216] width 374 height 24
type input "D"
type input "I"
type input "A"
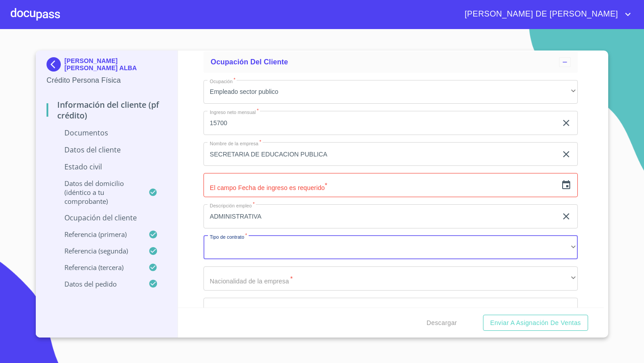
click at [267, 219] on input "ADMINISTRATIVA" at bounding box center [380, 216] width 354 height 24
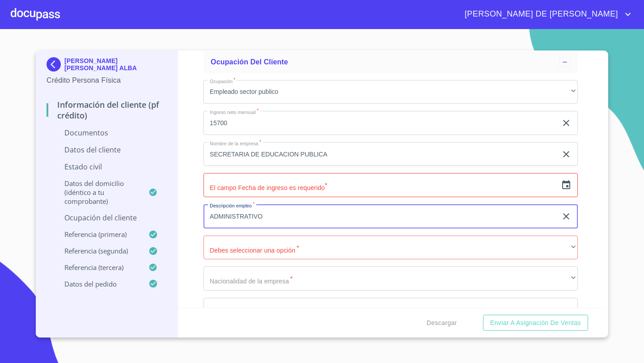
type input "ADMINISTRATIVO"
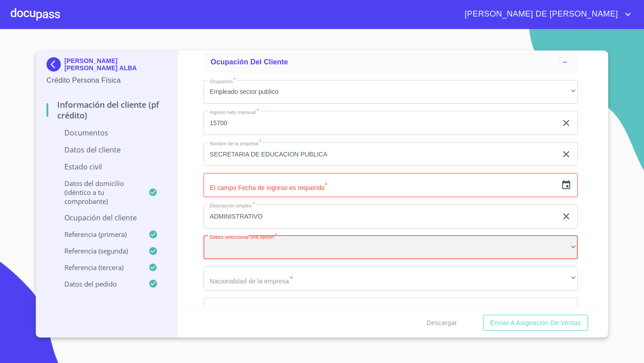
click at [240, 248] on div "​" at bounding box center [390, 248] width 374 height 24
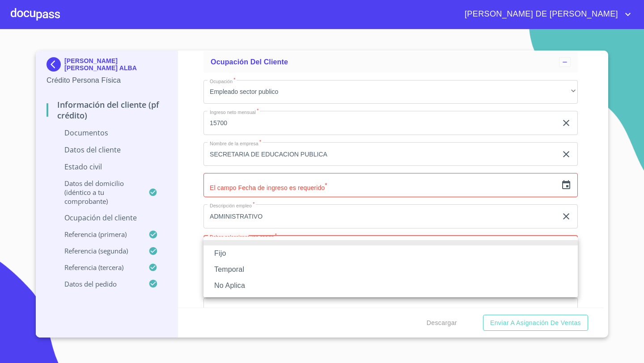
click at [224, 252] on li "Fijo" at bounding box center [390, 253] width 374 height 16
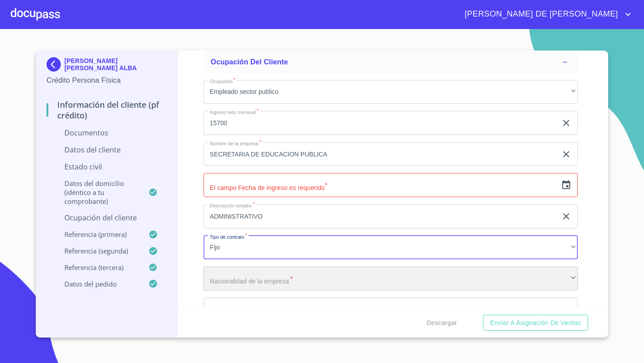
click at [225, 279] on div "​" at bounding box center [390, 278] width 374 height 24
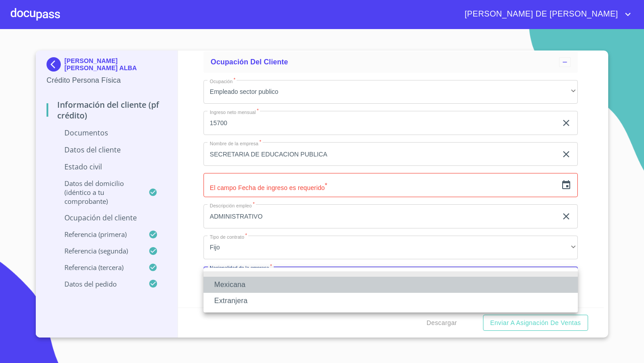
click at [230, 284] on li "Mexicana" at bounding box center [390, 285] width 374 height 16
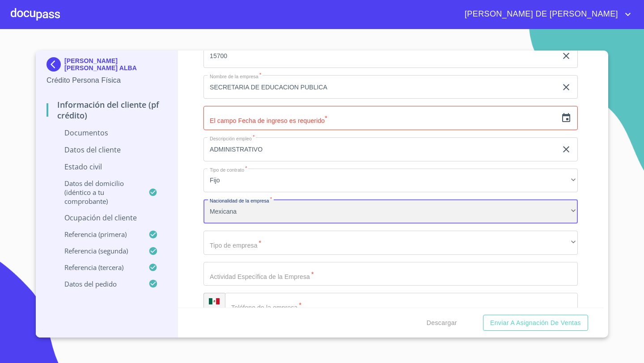
scroll to position [2046, 0]
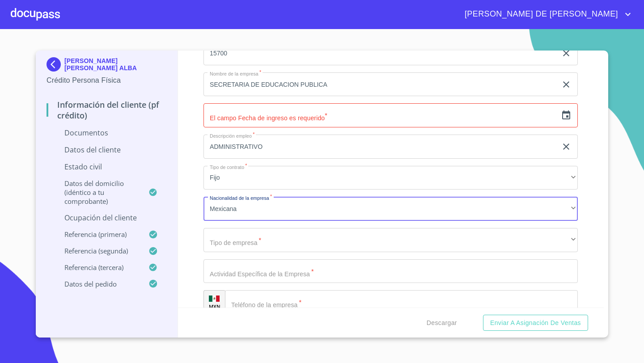
click at [252, 120] on input "text" at bounding box center [380, 115] width 354 height 24
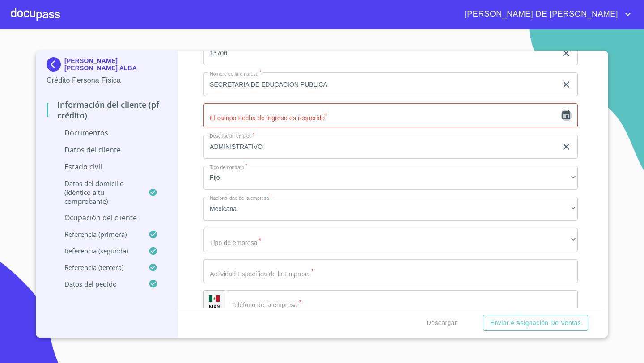
click at [566, 118] on icon "button" at bounding box center [566, 114] width 8 height 9
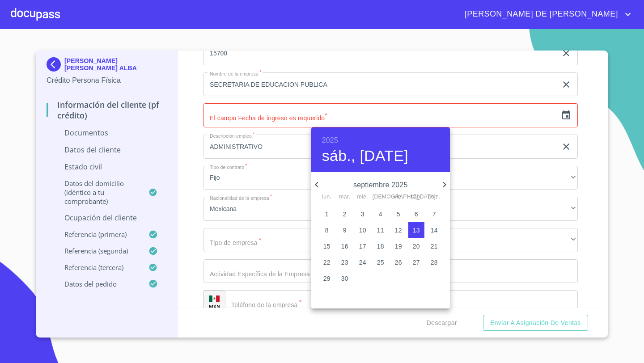
click at [329, 141] on h6 "2025" at bounding box center [330, 140] width 16 height 13
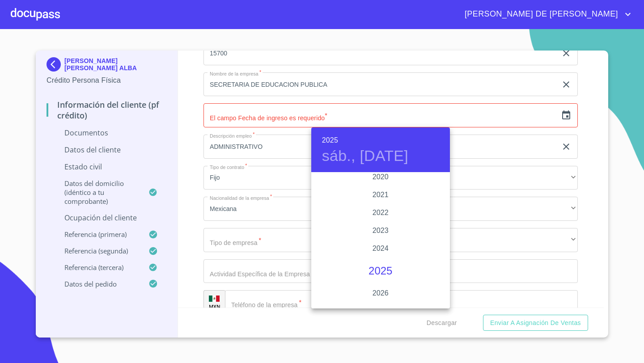
scroll to position [1701, 0]
click at [382, 191] on div "2021" at bounding box center [380, 198] width 139 height 18
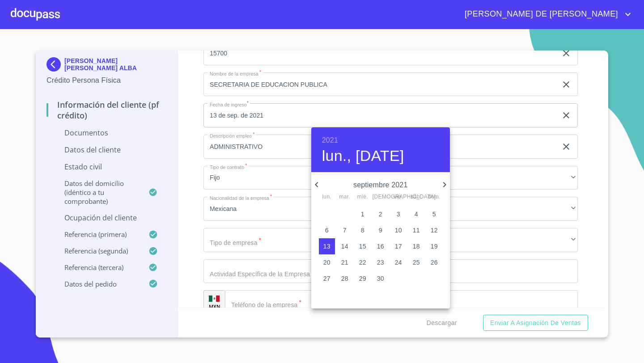
click at [318, 184] on icon "button" at bounding box center [316, 184] width 11 height 11
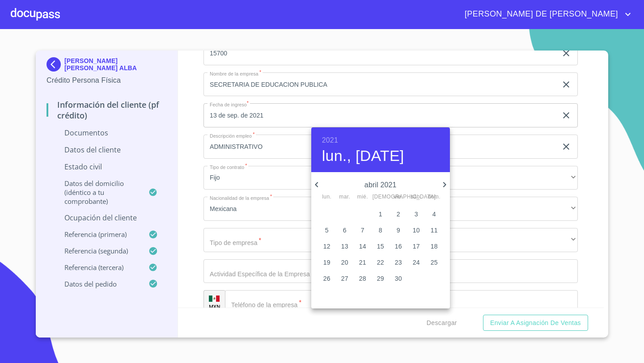
click at [318, 184] on icon "button" at bounding box center [316, 184] width 11 height 11
click at [321, 218] on span "1" at bounding box center [327, 214] width 16 height 9
type input "1 de mar. de 2021"
click at [201, 172] on div at bounding box center [322, 181] width 644 height 363
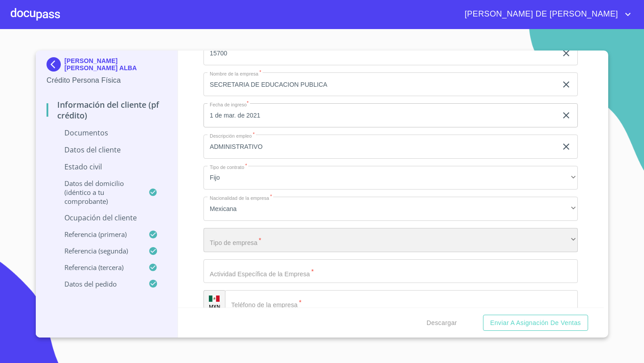
click at [225, 241] on div "​" at bounding box center [390, 240] width 374 height 24
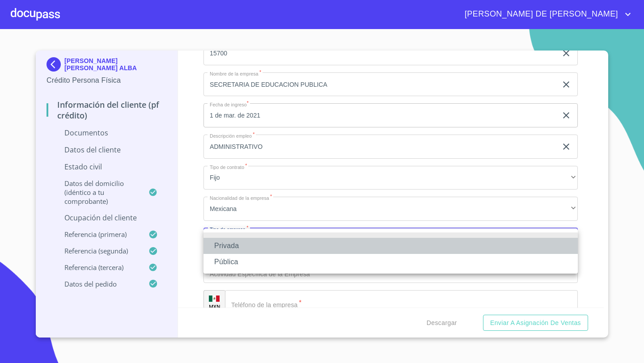
click at [228, 245] on li "Privada" at bounding box center [390, 246] width 374 height 16
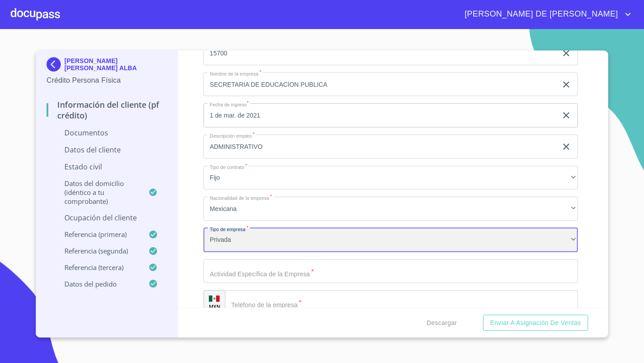
click at [224, 240] on div "Privada" at bounding box center [390, 240] width 374 height 24
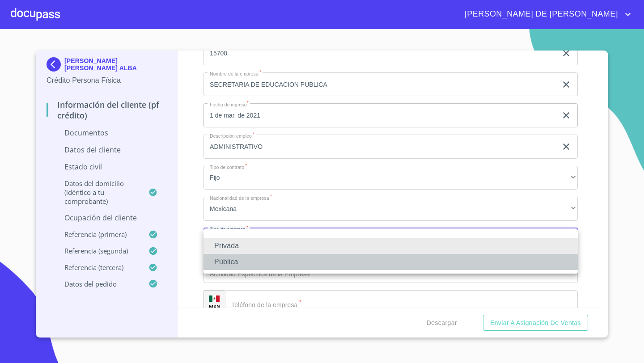
click at [224, 257] on li "Pública" at bounding box center [390, 262] width 374 height 16
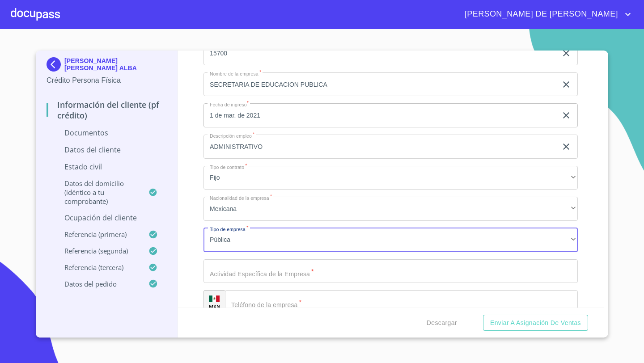
click at [223, 271] on input "Documento de identificación   *" at bounding box center [390, 271] width 374 height 24
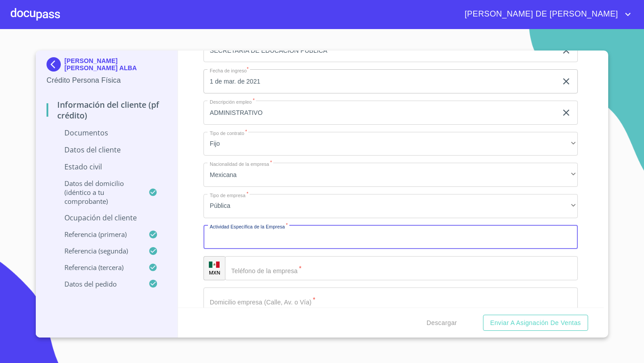
scroll to position [2080, 0]
click at [262, 120] on input "ADMINISTRATIVO" at bounding box center [380, 113] width 354 height 24
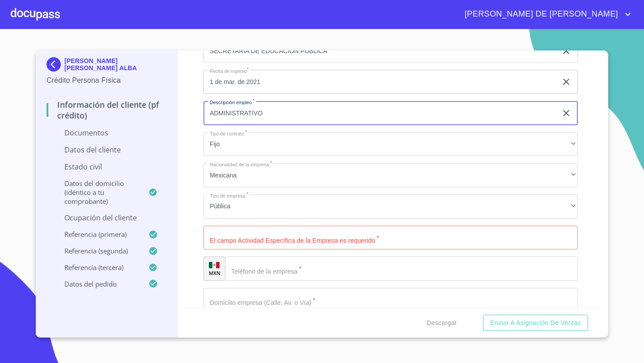
click at [264, 113] on input "ADMINISTRATIVO" at bounding box center [380, 113] width 354 height 24
drag, startPoint x: 264, startPoint y: 113, endPoint x: 221, endPoint y: 112, distance: 42.9
click at [221, 112] on input "ADMINISTRATIVO" at bounding box center [380, 113] width 354 height 24
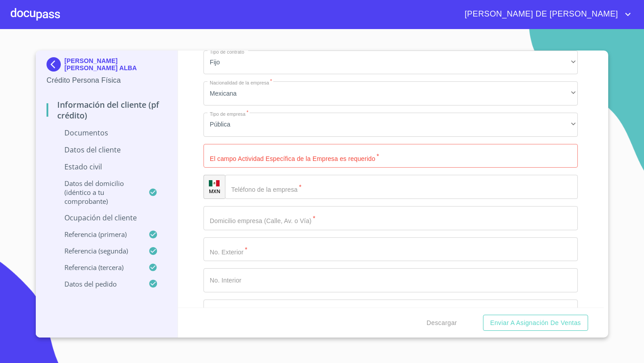
click at [221, 152] on input "Documento de identificación   *" at bounding box center [390, 156] width 374 height 24
paste input "ADMINISTRATIVO"
type input "ADMINISTRATIVO"
click at [235, 185] on div "​" at bounding box center [401, 187] width 353 height 24
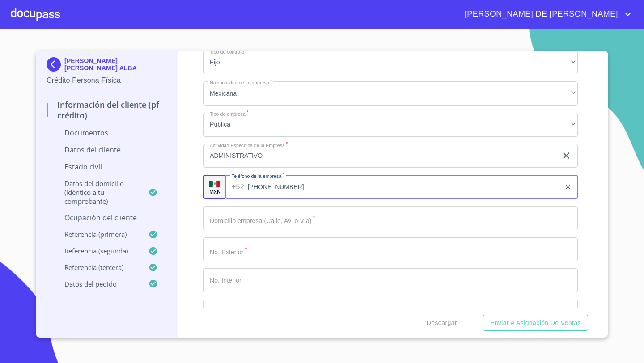
type input "[PHONE_NUMBER]"
click at [221, 218] on input "Documento de identificación   *" at bounding box center [390, 218] width 374 height 24
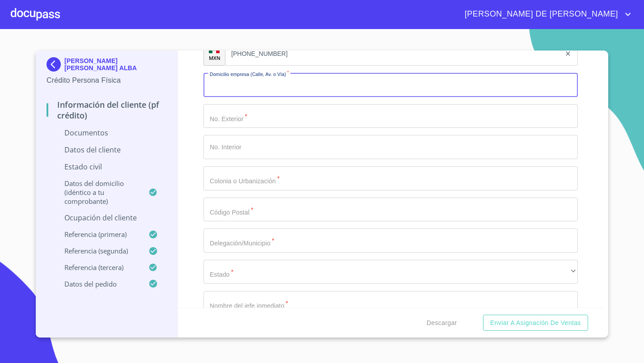
scroll to position [2199, 0]
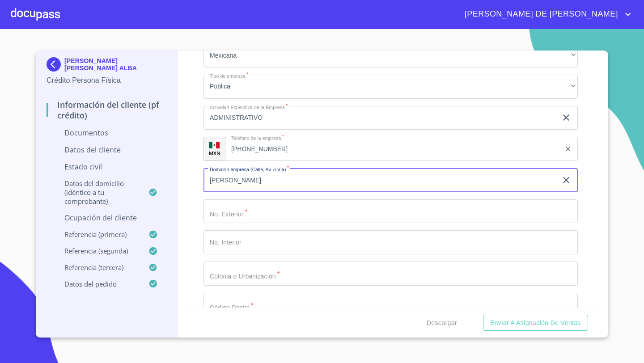
type input "[PERSON_NAME]"
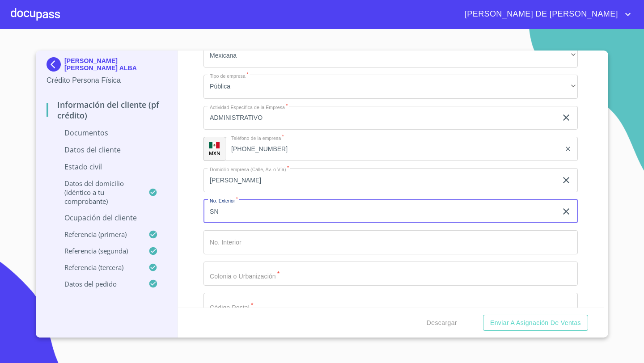
type input "SN"
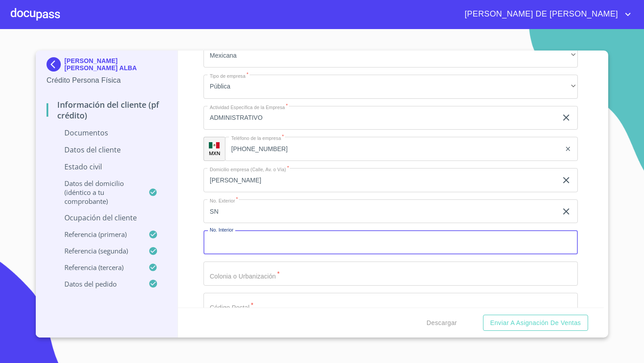
click at [232, 275] on input "Documento de identificación   *" at bounding box center [390, 274] width 374 height 24
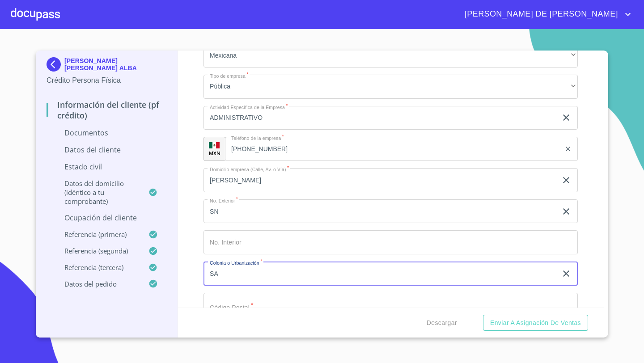
type input "S"
type input "[PERSON_NAME]"
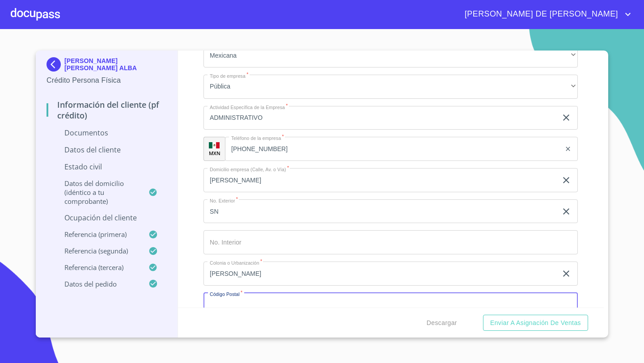
scroll to position [2209, 0]
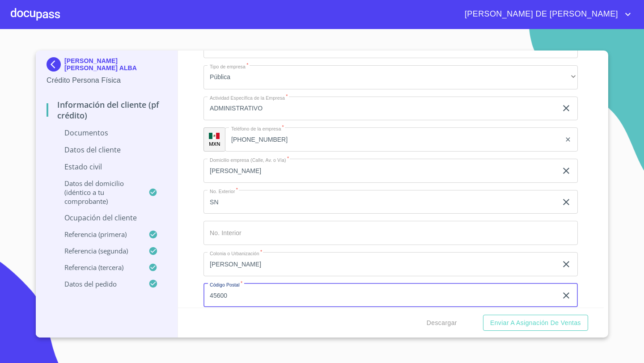
type input "45600"
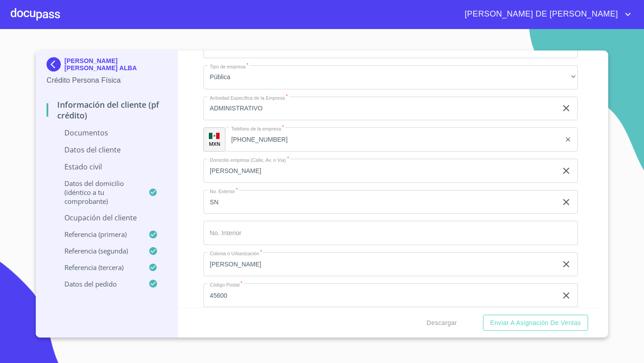
scroll to position [2356, 0]
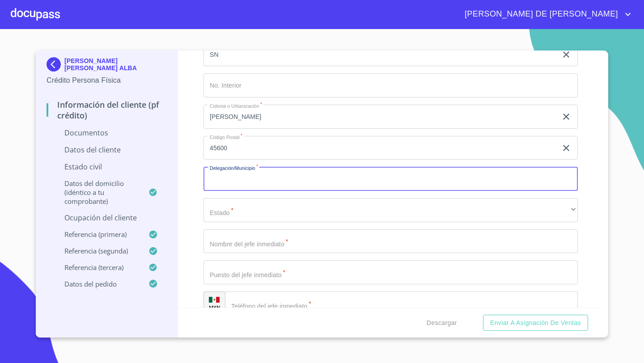
click at [220, 182] on input "Documento de identificación   *" at bounding box center [390, 179] width 374 height 24
click at [271, 184] on input "SANTA ANITA" at bounding box center [380, 179] width 354 height 24
type input "S"
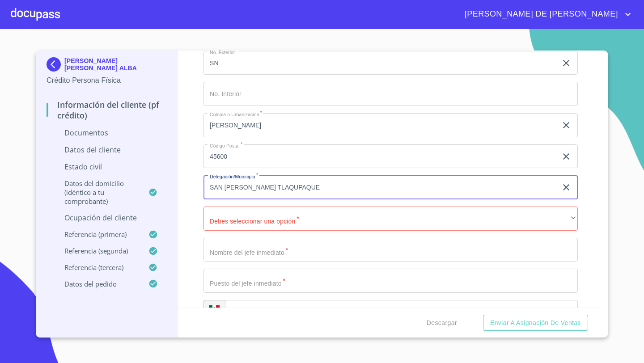
type input "SAN [PERSON_NAME] TLAQUPAQUE"
click at [230, 67] on input "SN" at bounding box center [380, 63] width 354 height 24
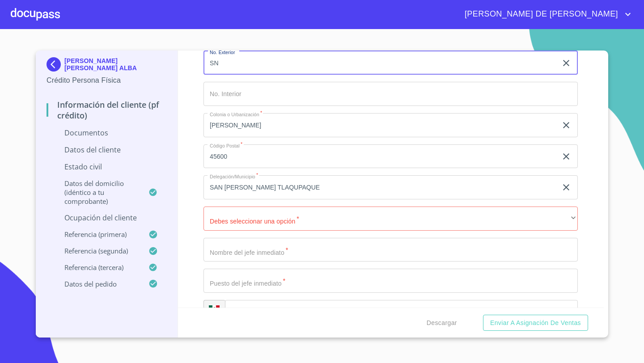
type input "S"
type input "450"
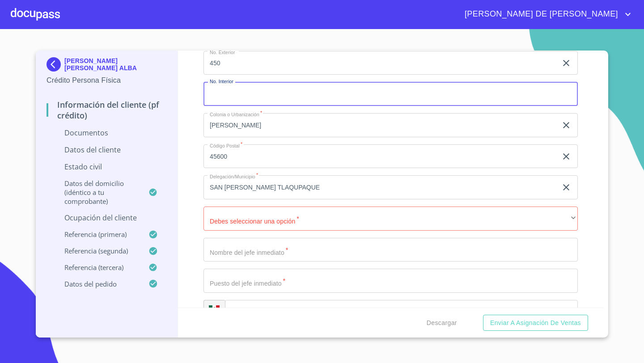
scroll to position [2389, 0]
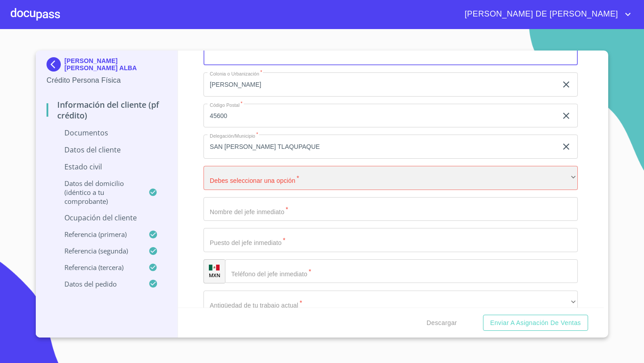
click at [226, 182] on div "​" at bounding box center [390, 178] width 374 height 24
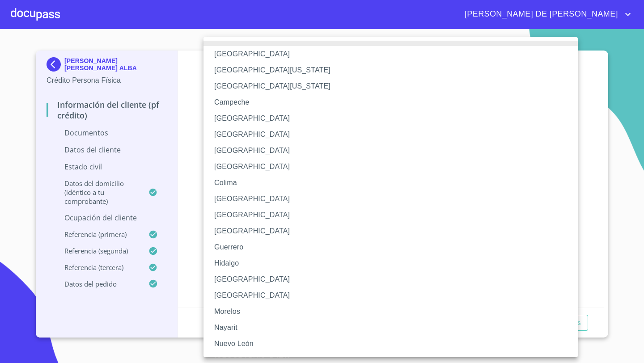
click at [226, 279] on li "[GEOGRAPHIC_DATA]" at bounding box center [390, 279] width 374 height 16
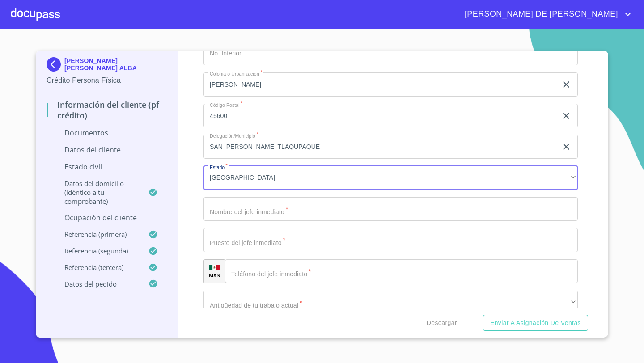
click at [237, 219] on input "Documento de identificación   *" at bounding box center [390, 209] width 374 height 24
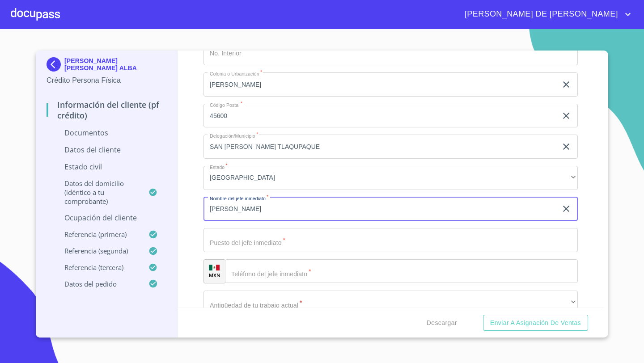
type input "[PERSON_NAME]"
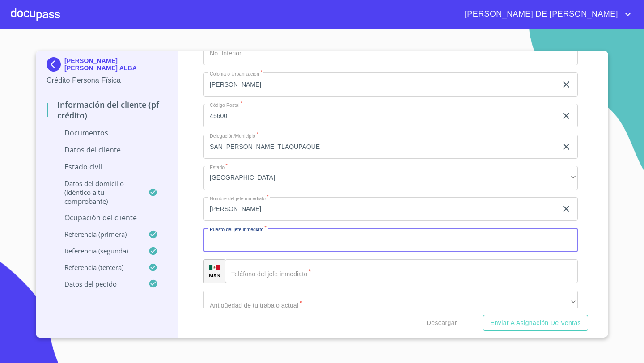
click at [234, 237] on input "Documento de identificación   *" at bounding box center [390, 240] width 374 height 24
type input "DIRECTORA"
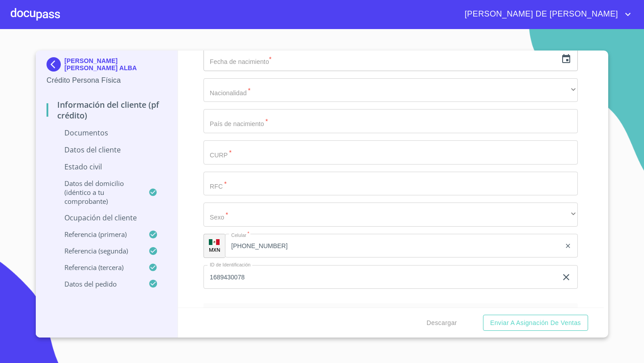
scroll to position [1247, 0]
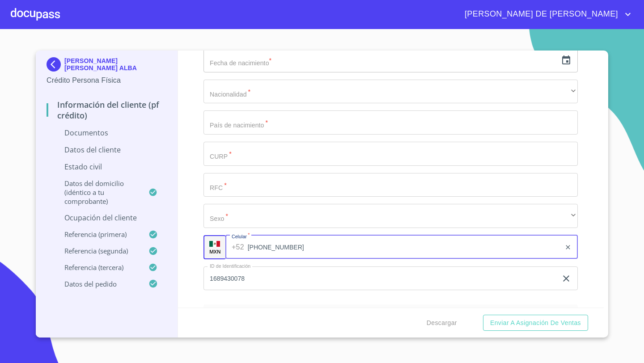
click at [276, 249] on input "[PHONE_NUMBER]" at bounding box center [404, 247] width 313 height 24
click at [293, 248] on input "[PHONE_NUMBER]" at bounding box center [404, 247] width 313 height 24
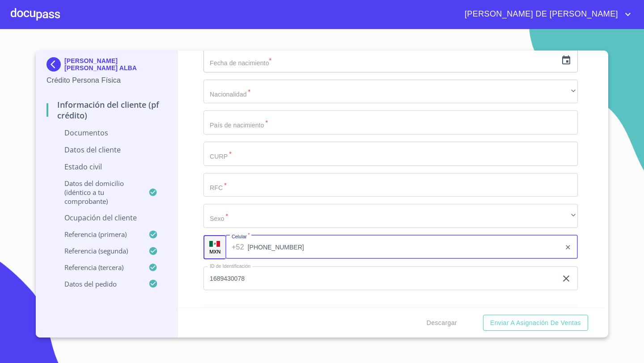
drag, startPoint x: 293, startPoint y: 248, endPoint x: 248, endPoint y: 245, distance: 44.8
click at [248, 245] on input "[PHONE_NUMBER]" at bounding box center [404, 247] width 313 height 24
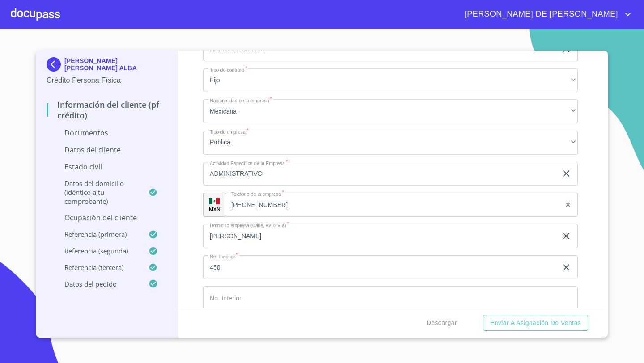
scroll to position [2183, 0]
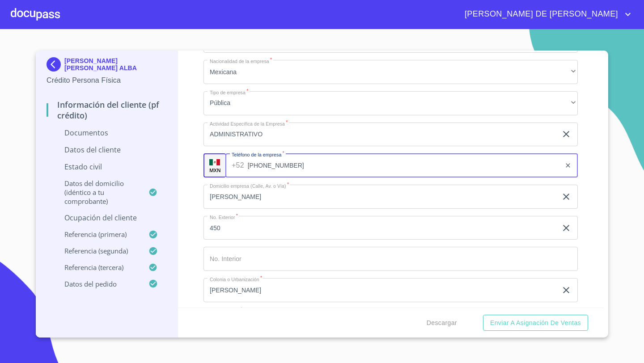
drag, startPoint x: 276, startPoint y: 164, endPoint x: 254, endPoint y: 164, distance: 21.5
click at [254, 164] on input "[PHONE_NUMBER]" at bounding box center [404, 165] width 313 height 24
click at [294, 164] on input "[PHONE_NUMBER]" at bounding box center [404, 165] width 313 height 24
drag, startPoint x: 294, startPoint y: 164, endPoint x: 246, endPoint y: 163, distance: 48.3
click at [246, 163] on div "[PHONE_NUMBER] ​" at bounding box center [401, 165] width 352 height 24
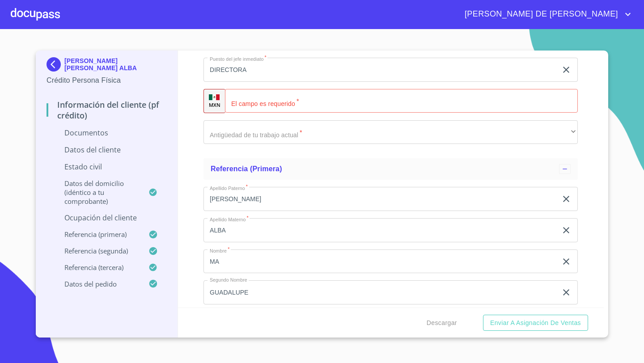
scroll to position [2564, 0]
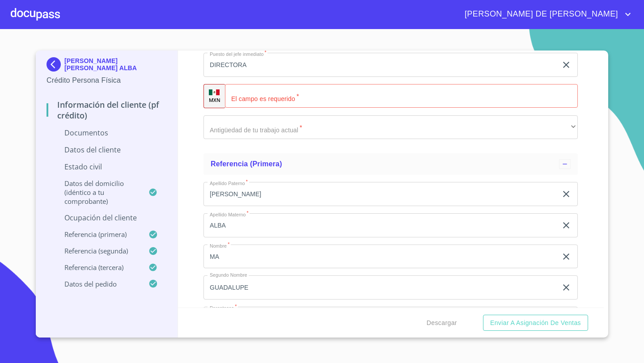
click at [243, 96] on div "​" at bounding box center [401, 96] width 353 height 24
paste input "[PHONE_NUMBER]"
type input "[PHONE_NUMBER]"
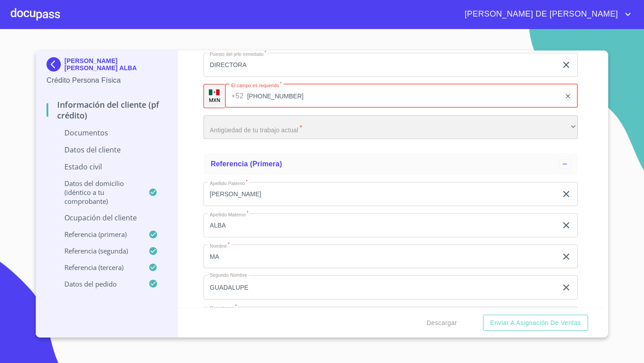
click at [227, 120] on div "​" at bounding box center [390, 127] width 374 height 24
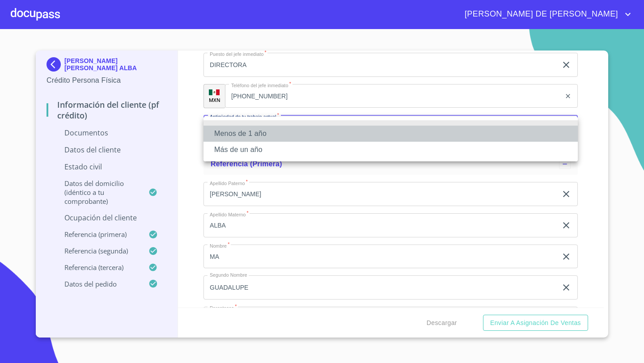
click at [234, 127] on li "Menos de 1 año" at bounding box center [390, 134] width 374 height 16
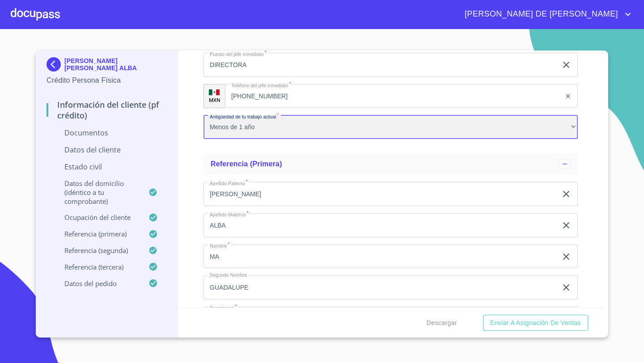
click at [228, 133] on div "Menos de 1 año" at bounding box center [390, 127] width 374 height 24
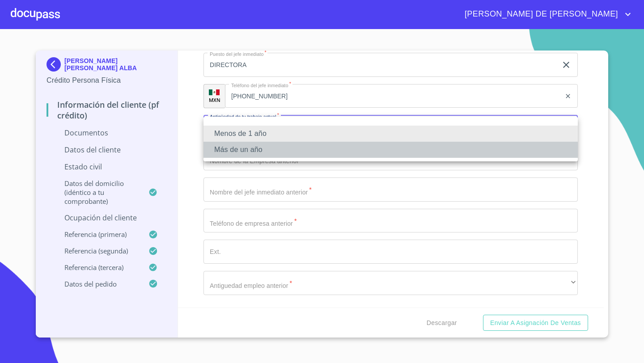
click at [228, 148] on li "Más de un año" at bounding box center [390, 150] width 374 height 16
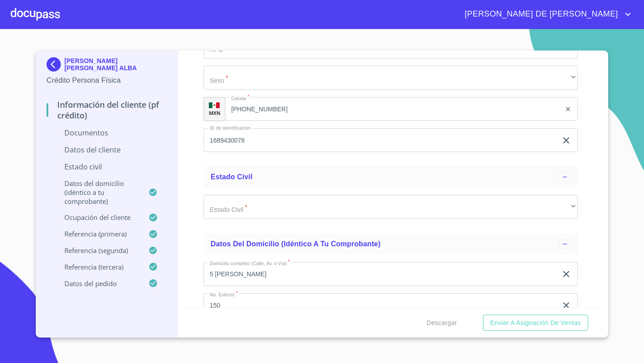
scroll to position [1383, 0]
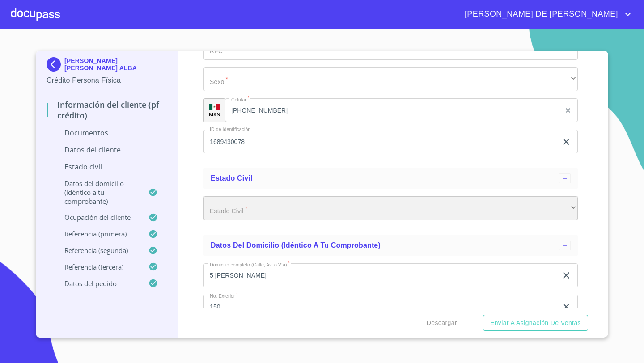
click at [234, 204] on div "​" at bounding box center [390, 208] width 374 height 24
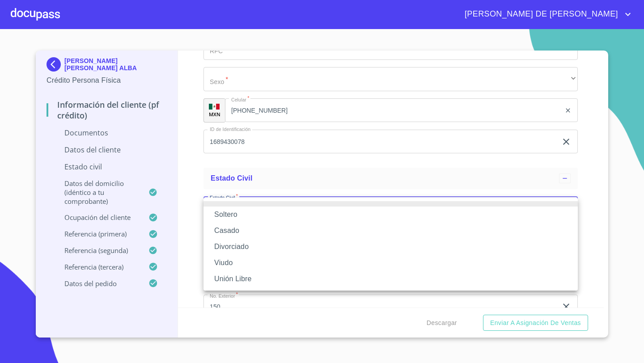
click at [236, 217] on li "Soltero" at bounding box center [390, 215] width 374 height 16
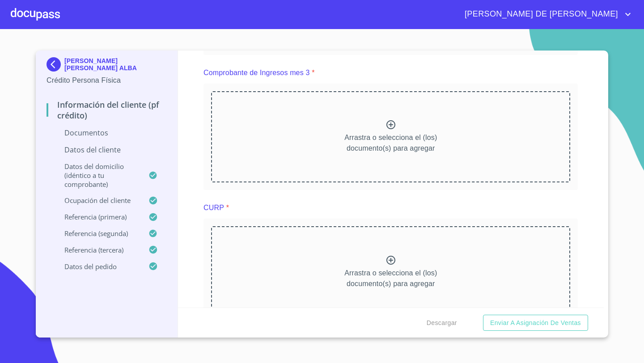
scroll to position [686, 0]
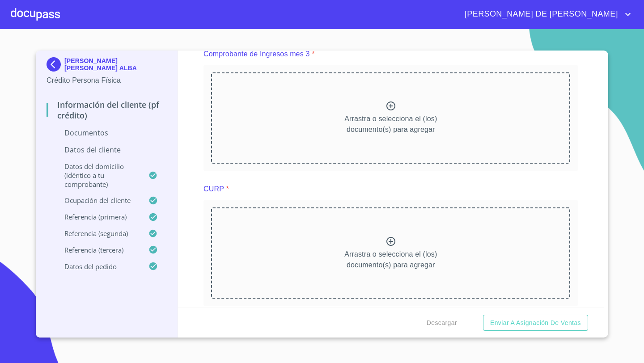
click at [342, 256] on div "Arrastra o selecciona el (los) documento(s) para agregar" at bounding box center [390, 252] width 359 height 91
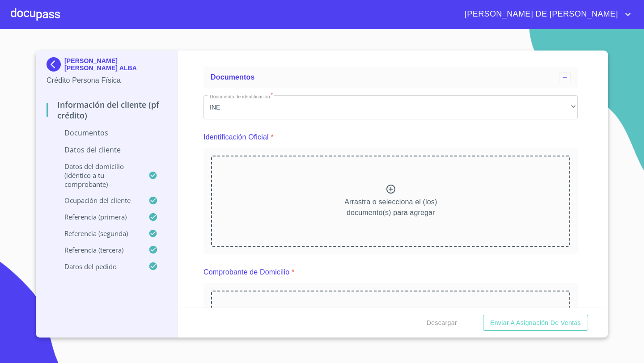
scroll to position [27, 0]
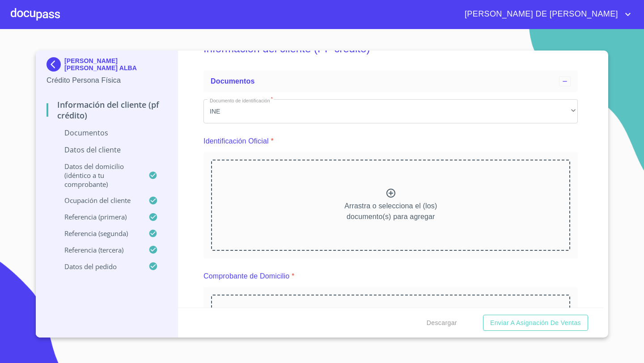
click at [429, 191] on div "Arrastra o selecciona el (los) documento(s) para agregar" at bounding box center [390, 205] width 359 height 91
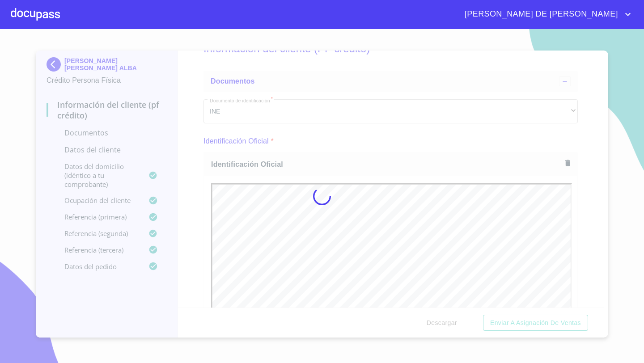
scroll to position [0, 0]
